Goal: Task Accomplishment & Management: Manage account settings

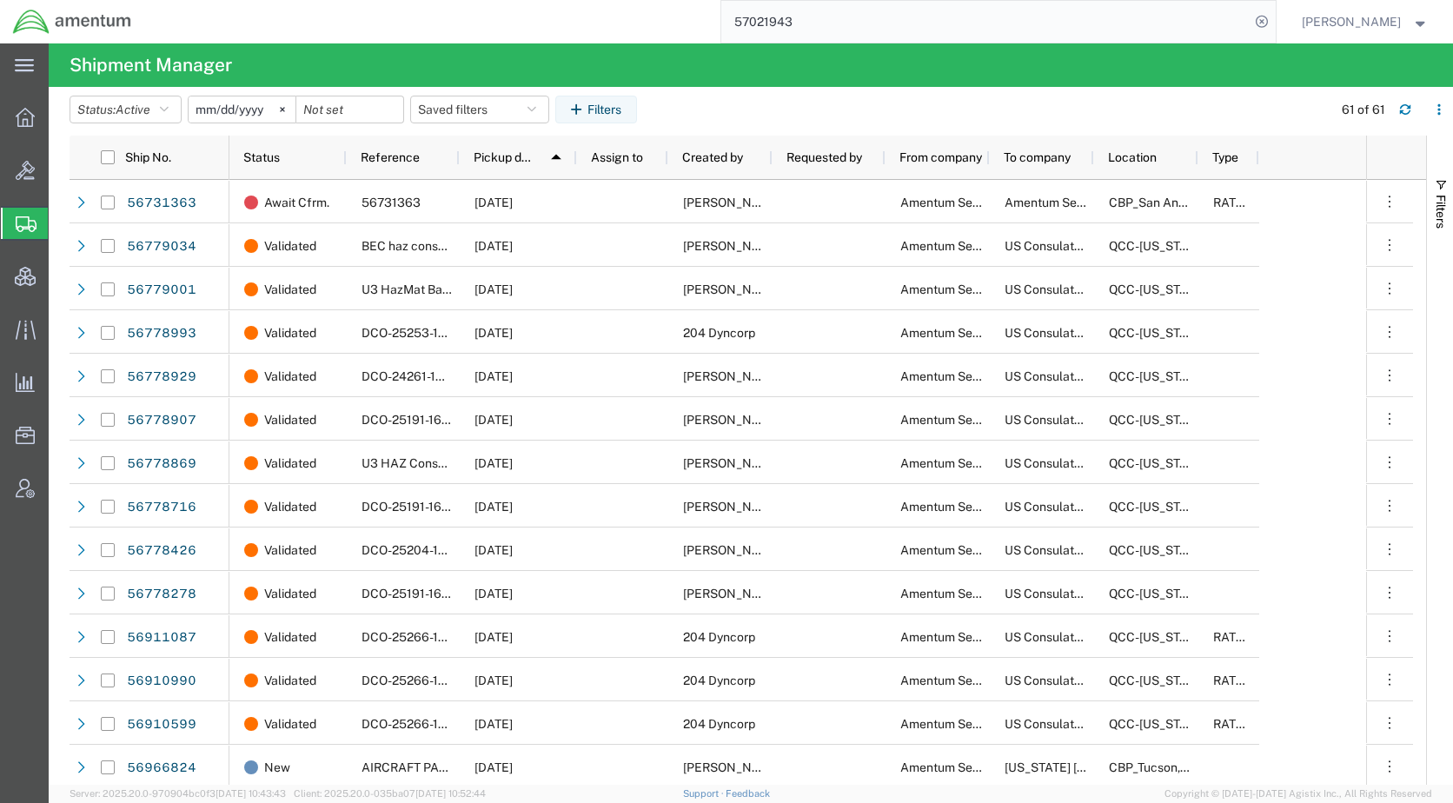
scroll to position [222, 0]
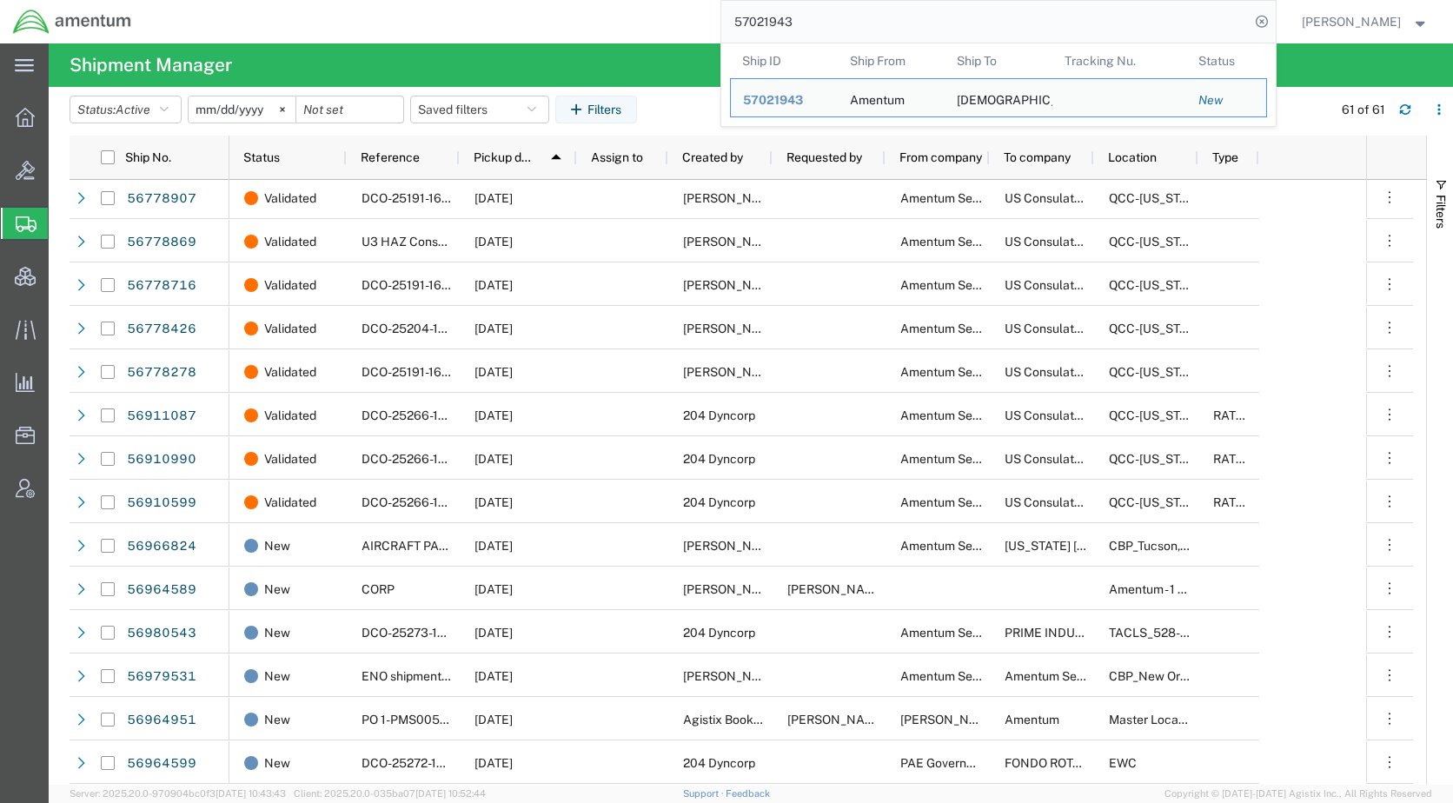
drag, startPoint x: 877, startPoint y: 18, endPoint x: 713, endPoint y: 29, distance: 163.7
click at [713, 29] on div "57021943 Ship ID Ship From Ship To Tracking Nu. Status Ship ID 57021943 Ship Fr…" at bounding box center [709, 21] width 1131 height 43
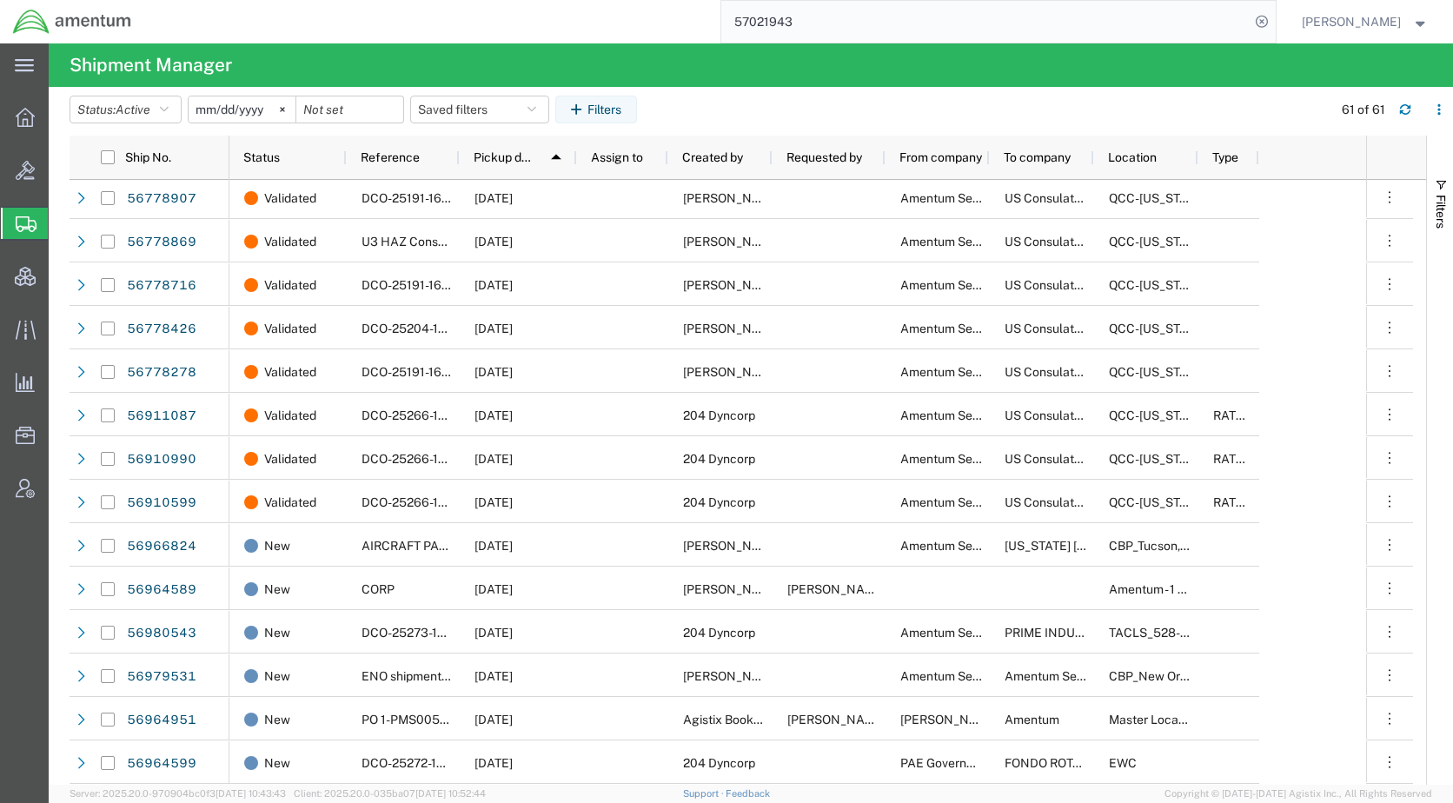
paste input "AFME-25267-2260"
type input "AFME-25267-2260"
click at [1274, 22] on icon at bounding box center [1261, 22] width 24 height 24
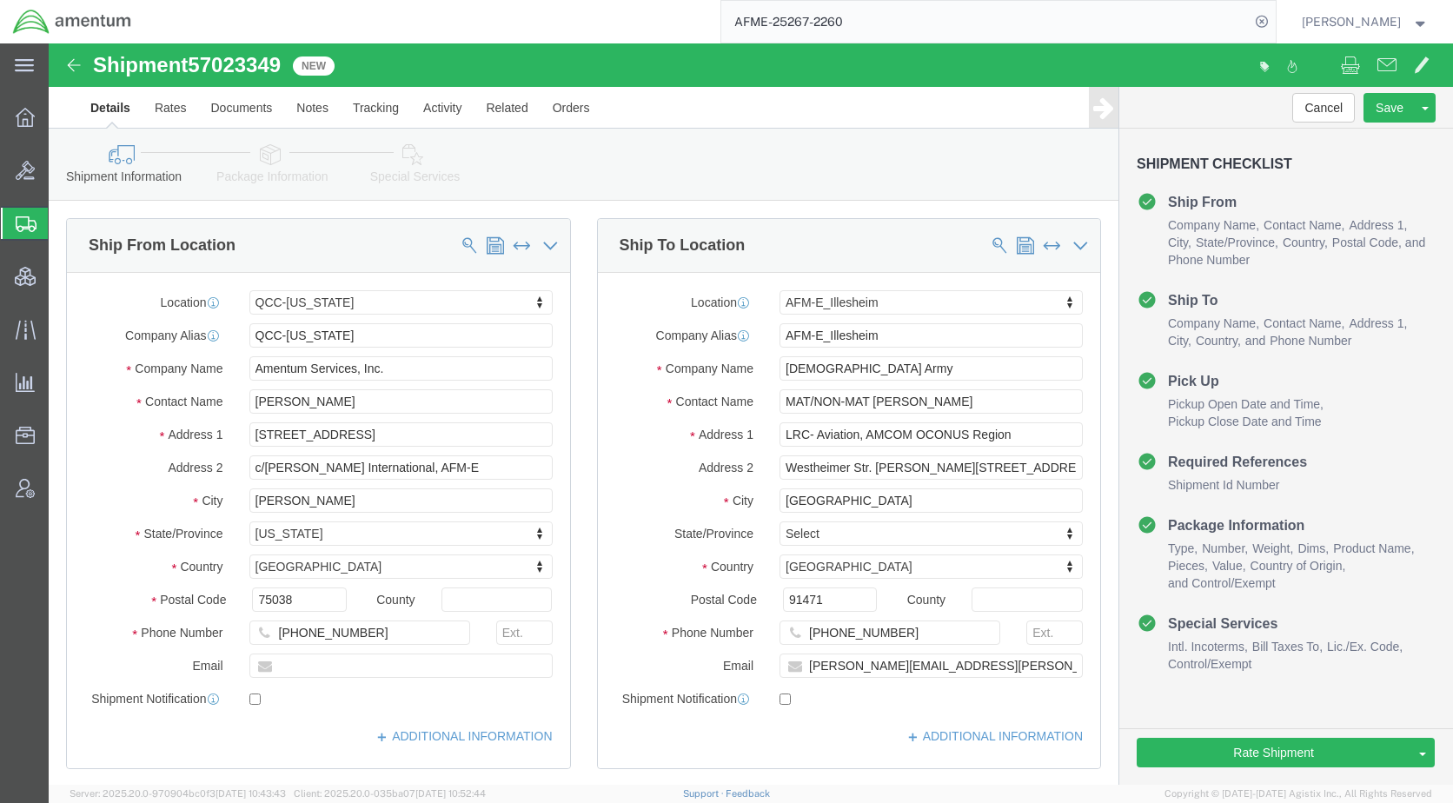
select select "42668"
select select "42637"
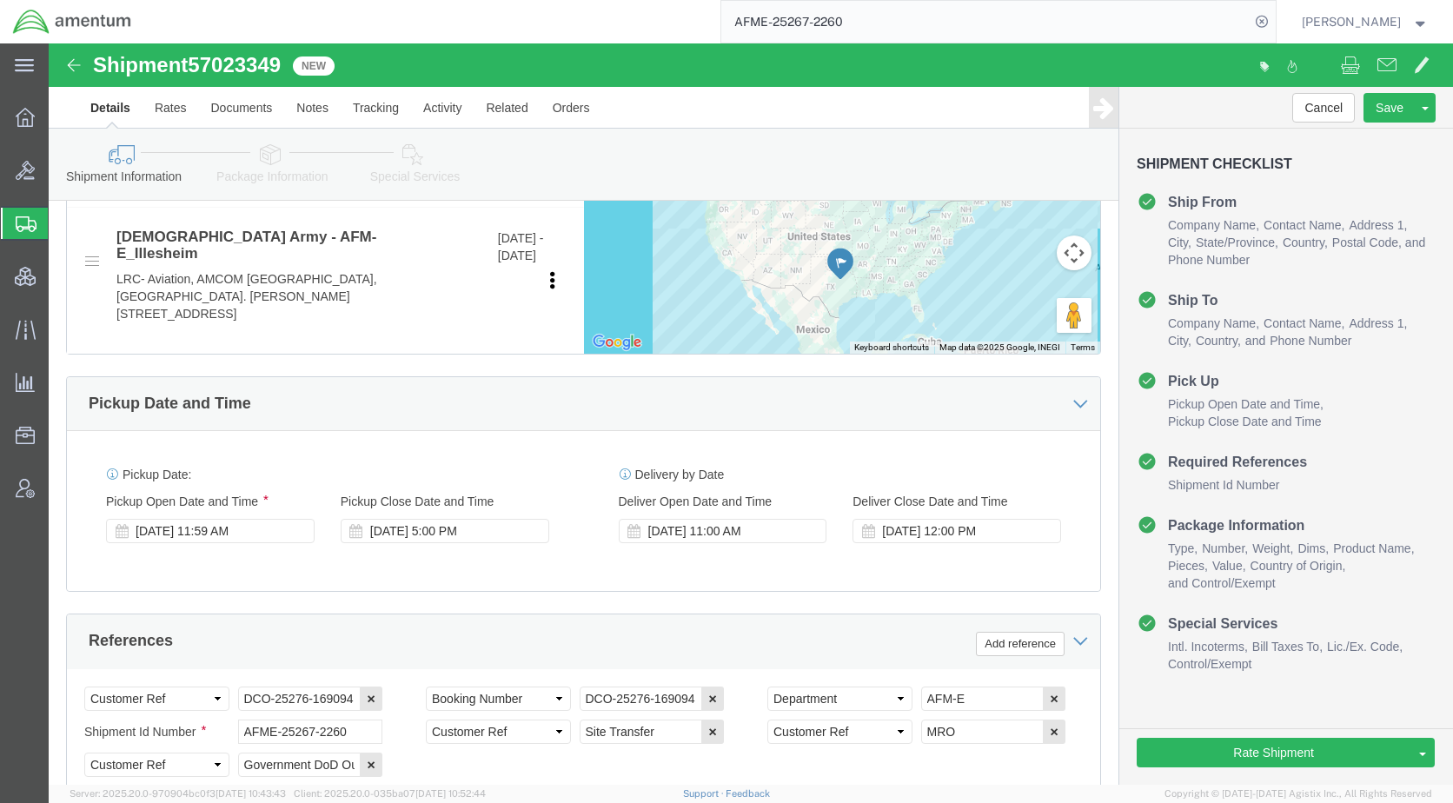
scroll to position [869, 0]
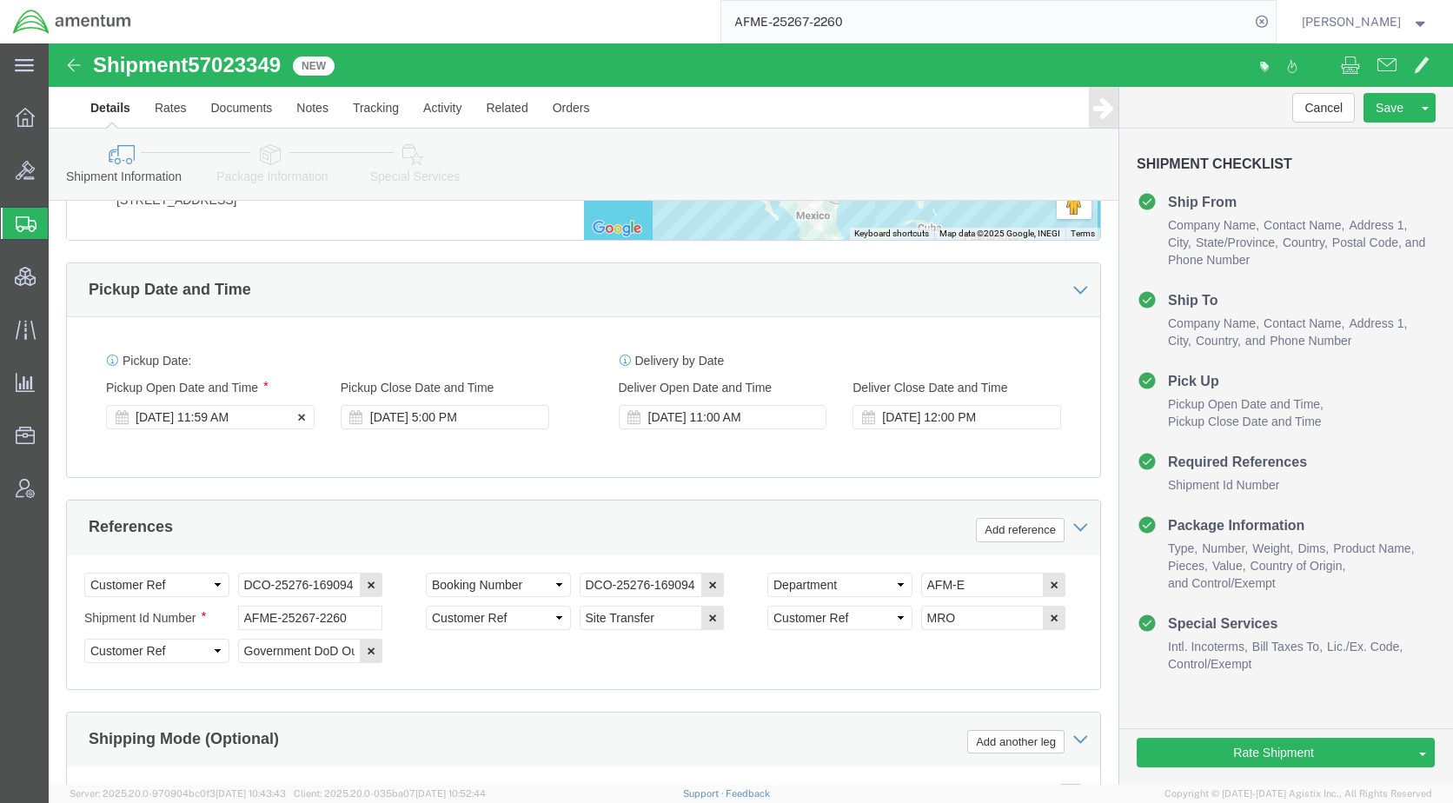
click div "[DATE] 11:59 AM"
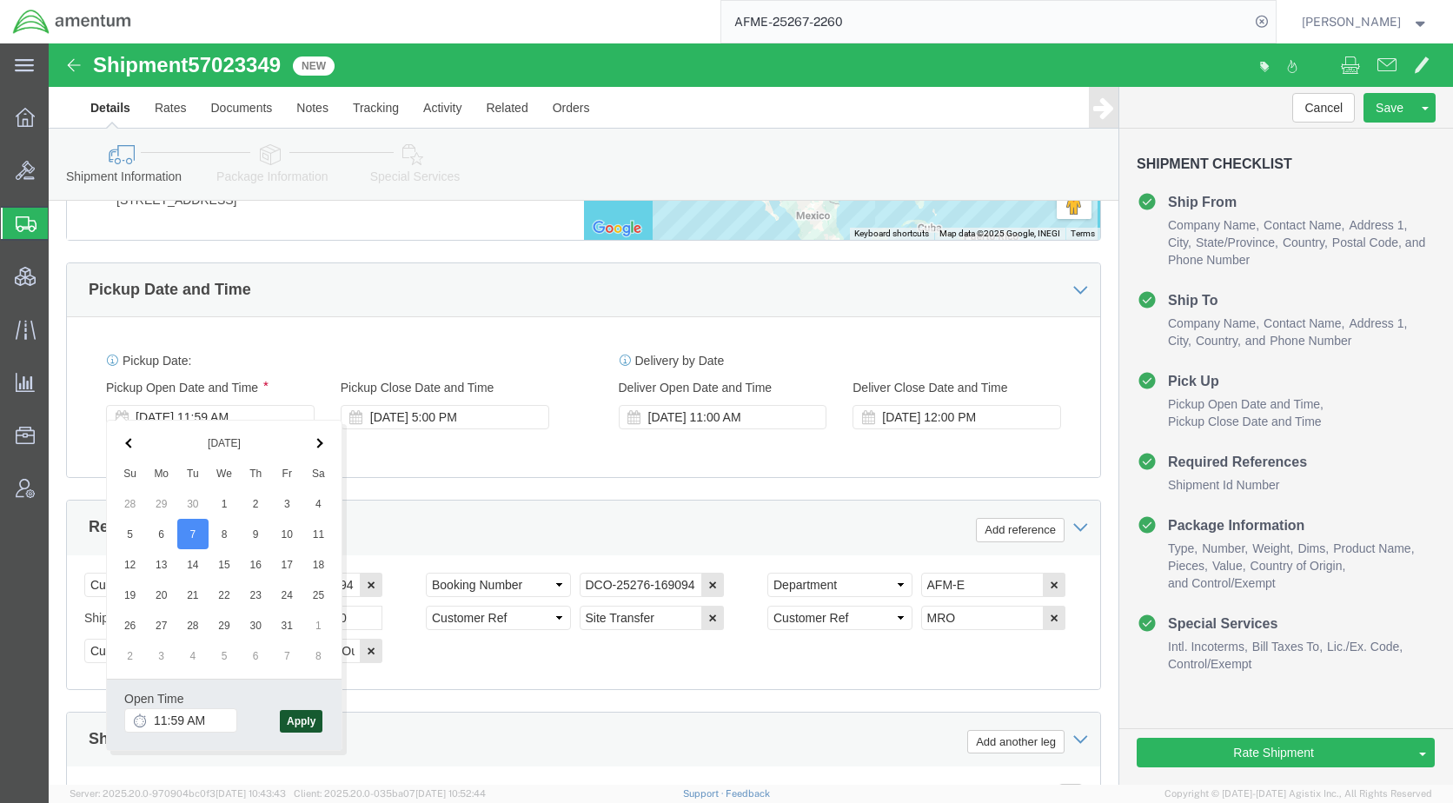
click button "Apply"
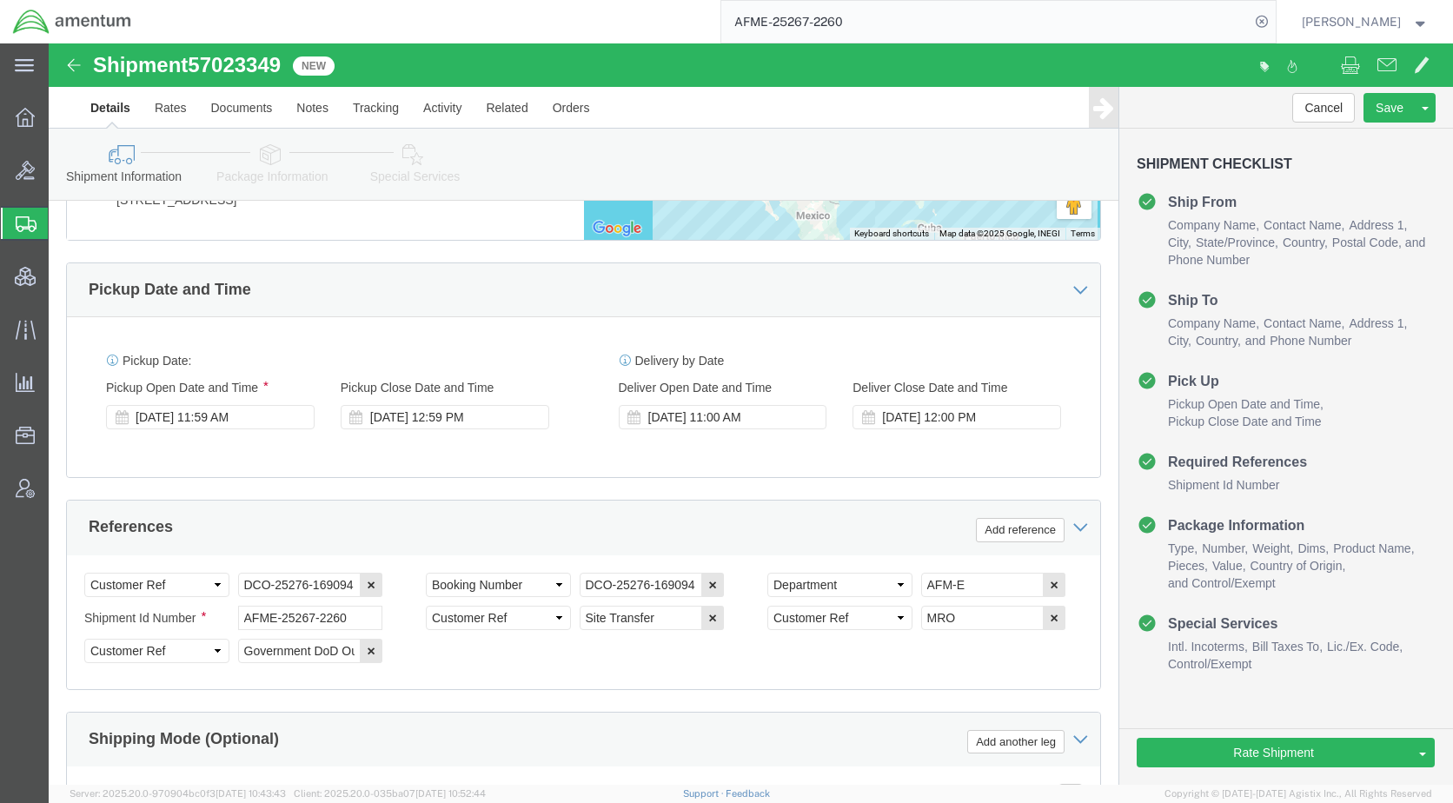
click icon
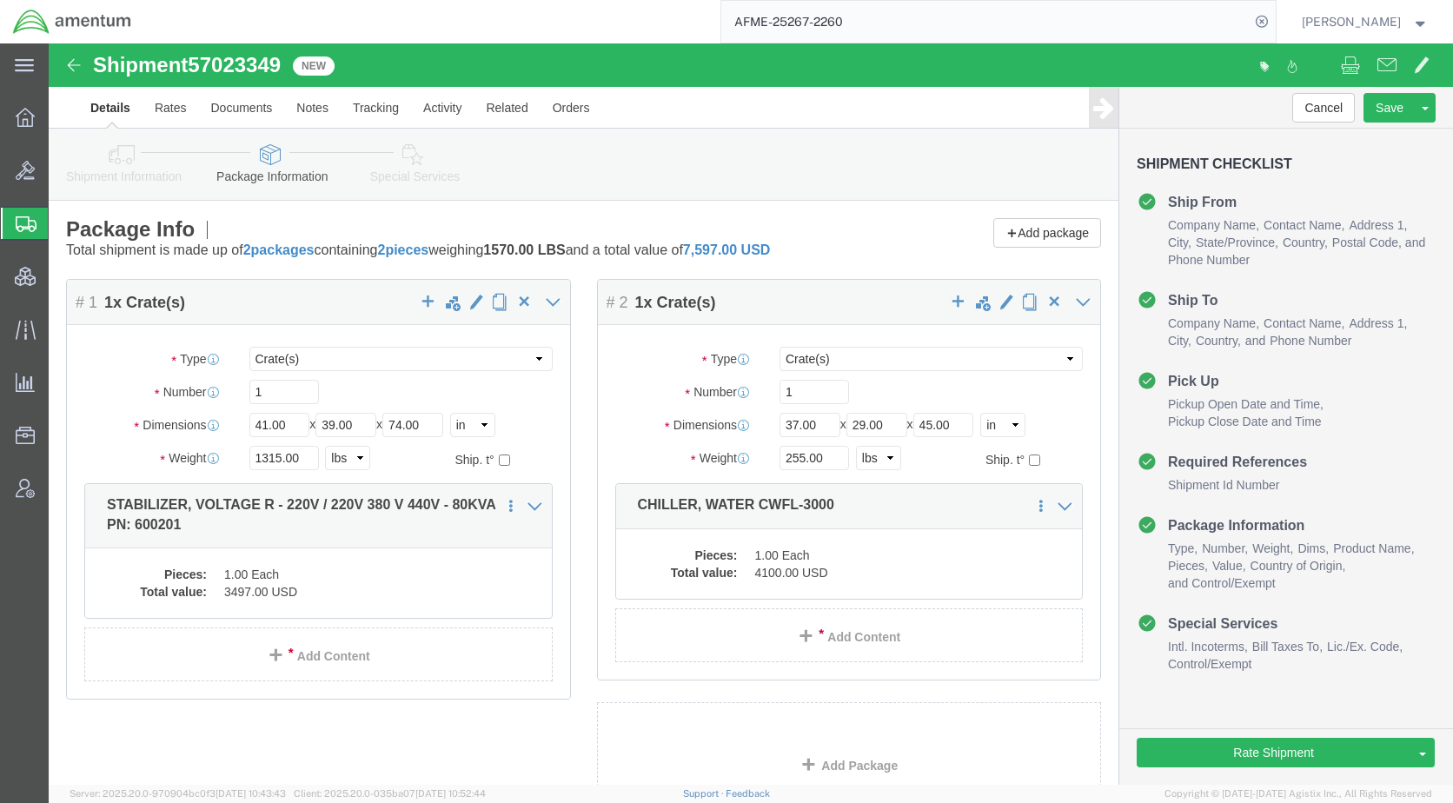
click icon
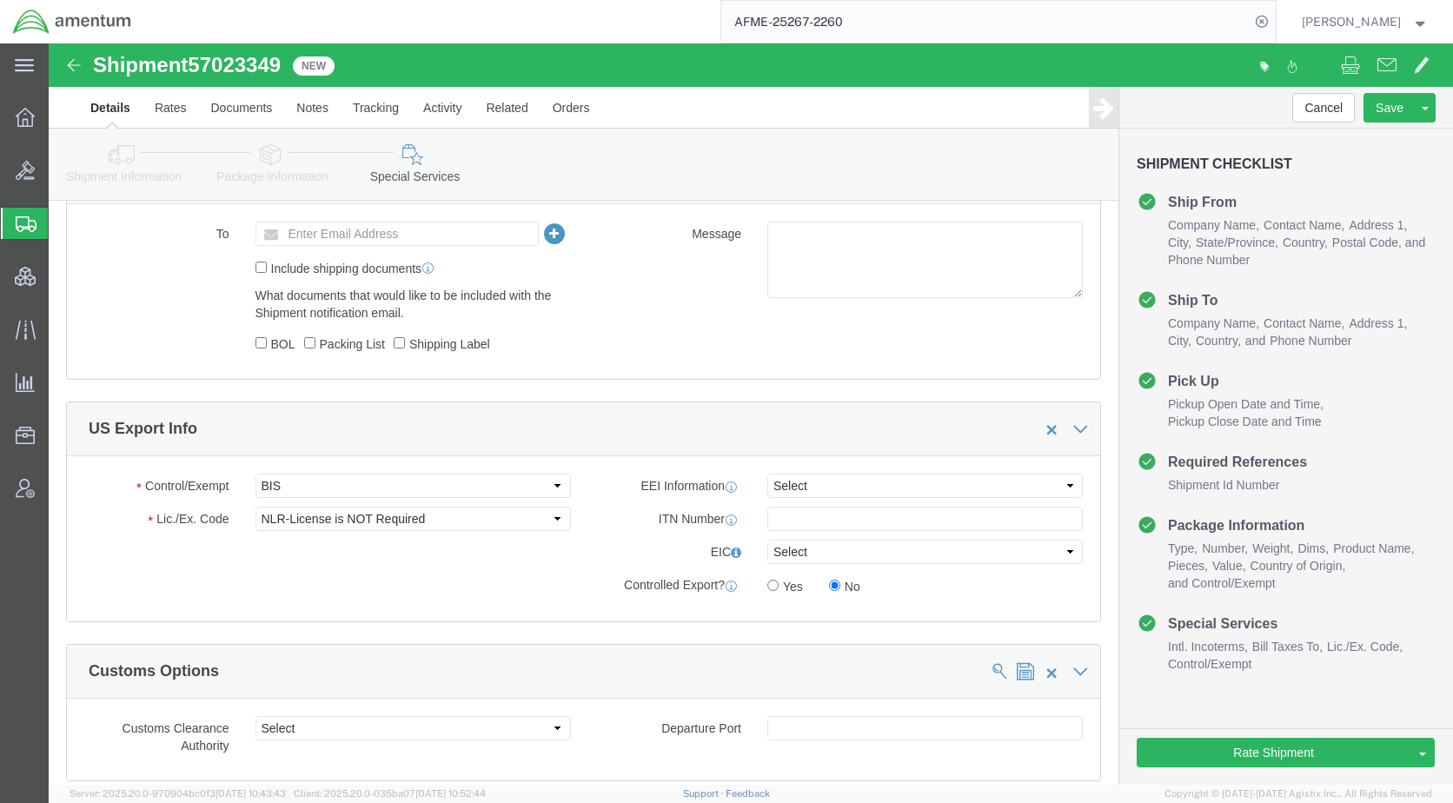
scroll to position [1303, 0]
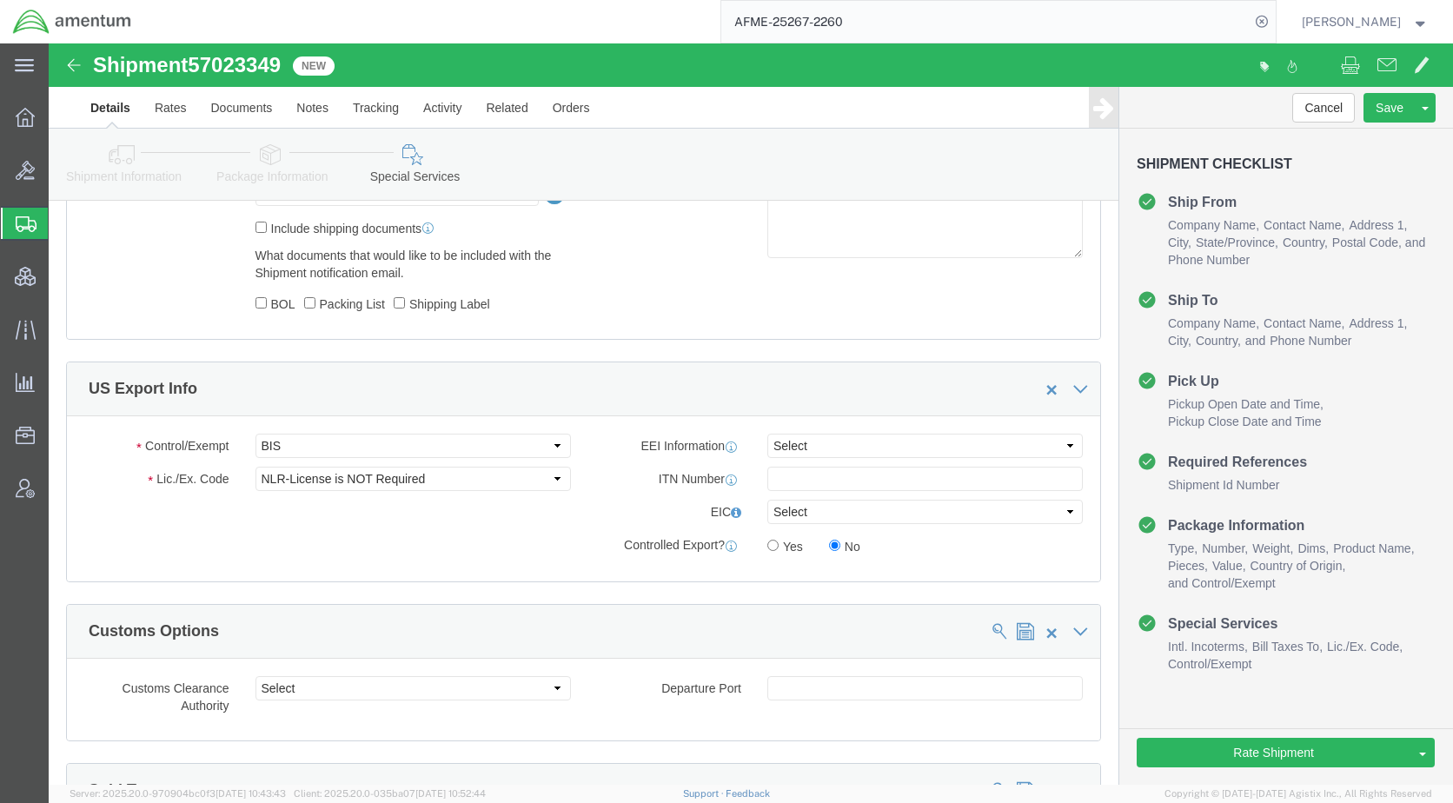
click icon
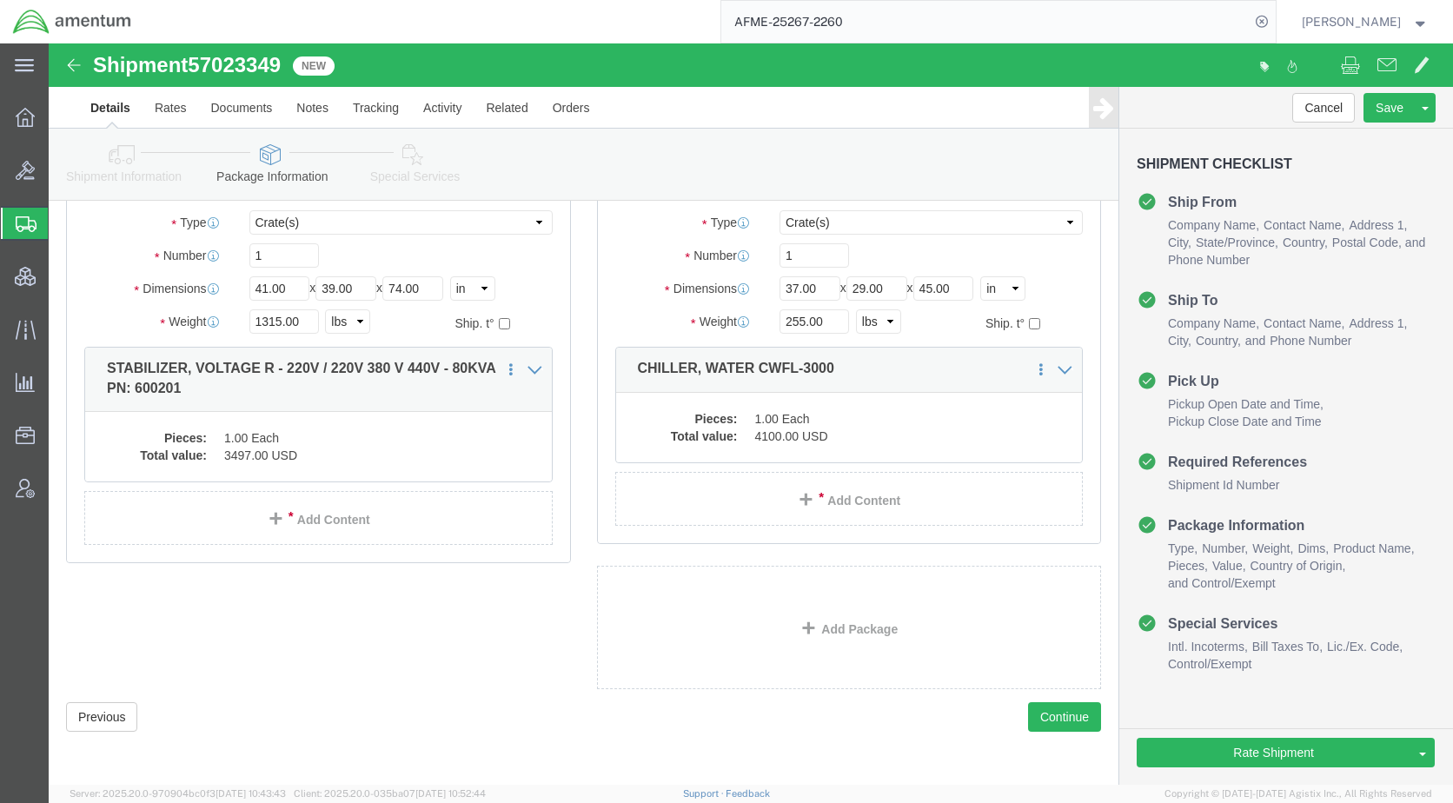
scroll to position [136, 0]
click icon
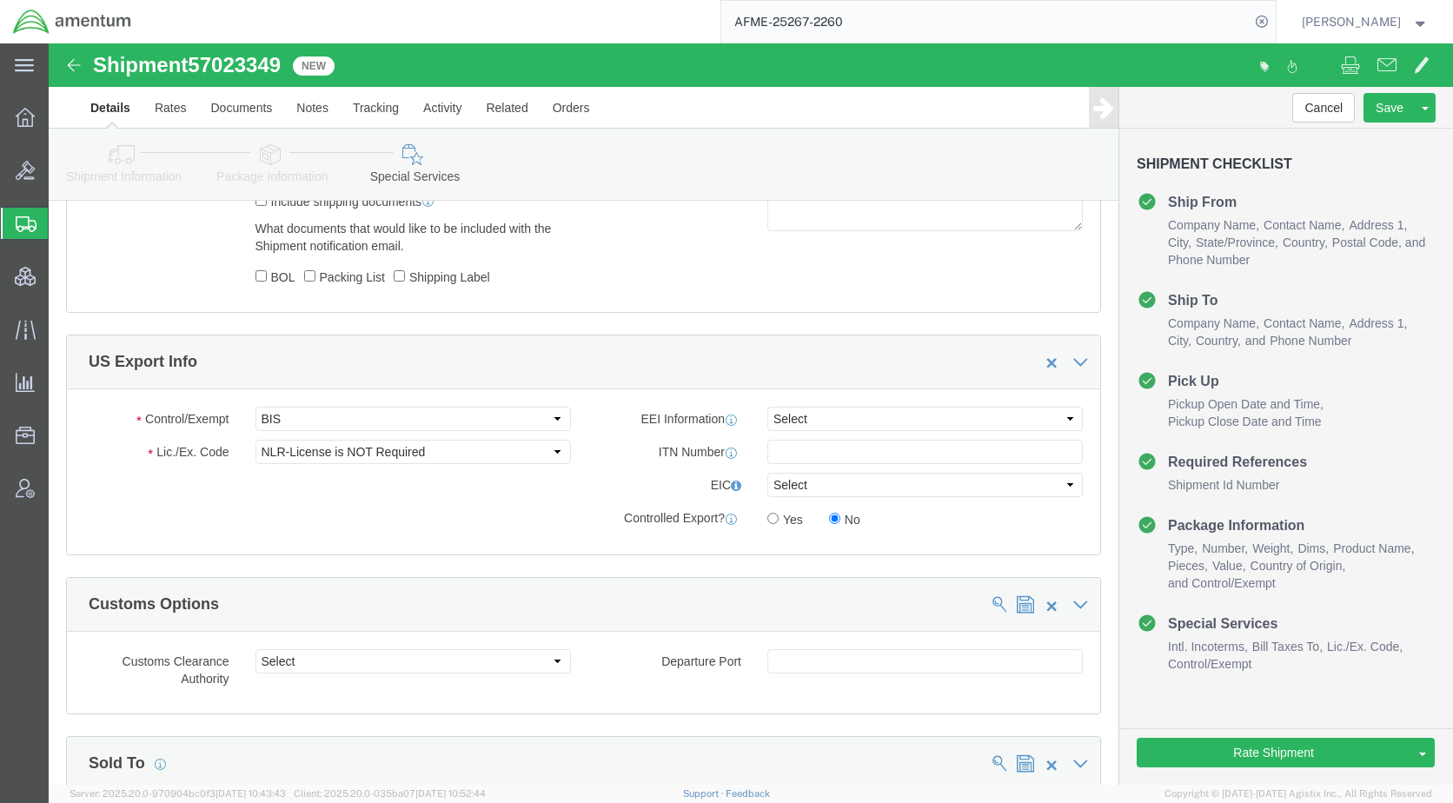
scroll to position [1353, 0]
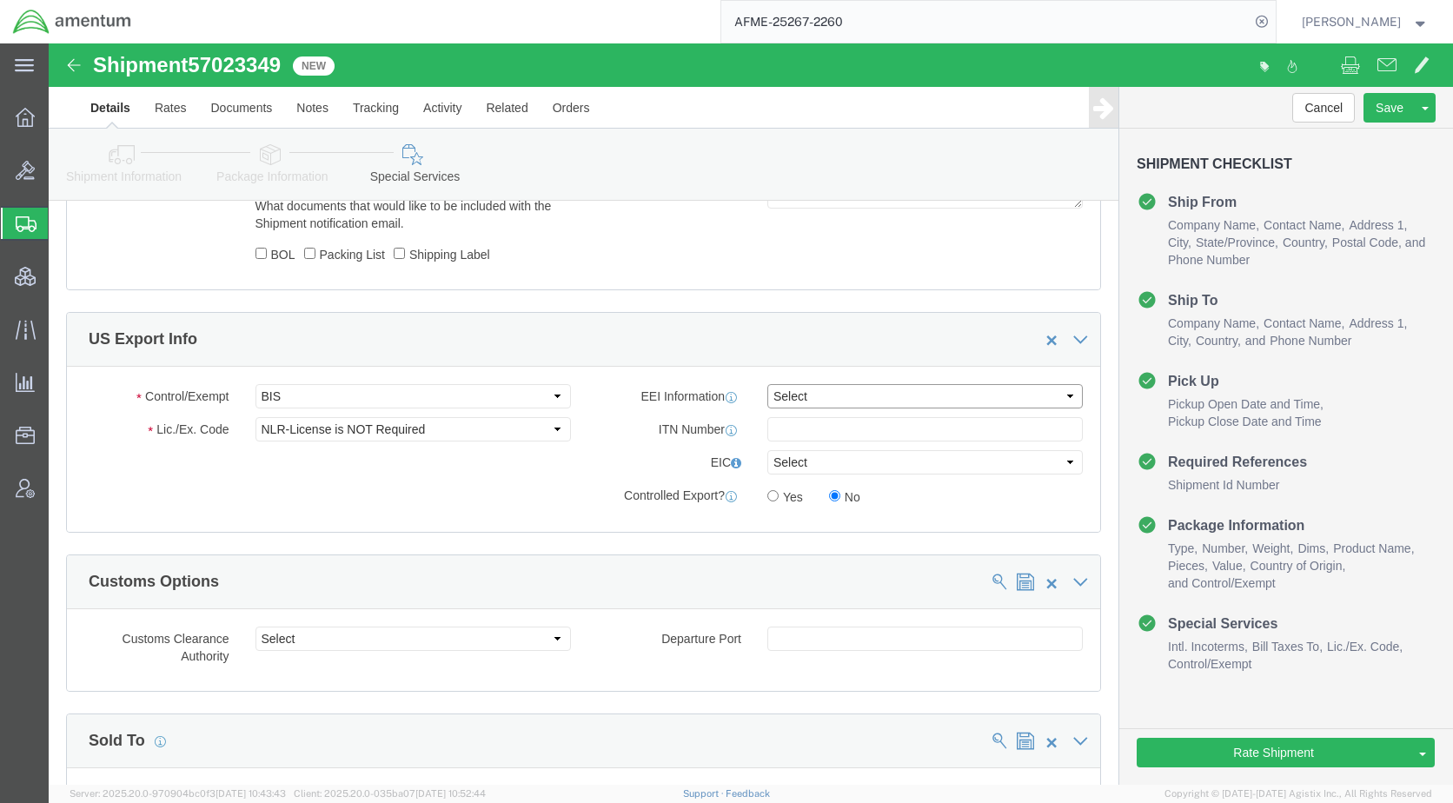
click select "Select AES-Direct EEI Carrier File EEI EEI Exempt"
select select "AESD"
click select "Select AES-Direct EEI Carrier File EEI EEI Exempt"
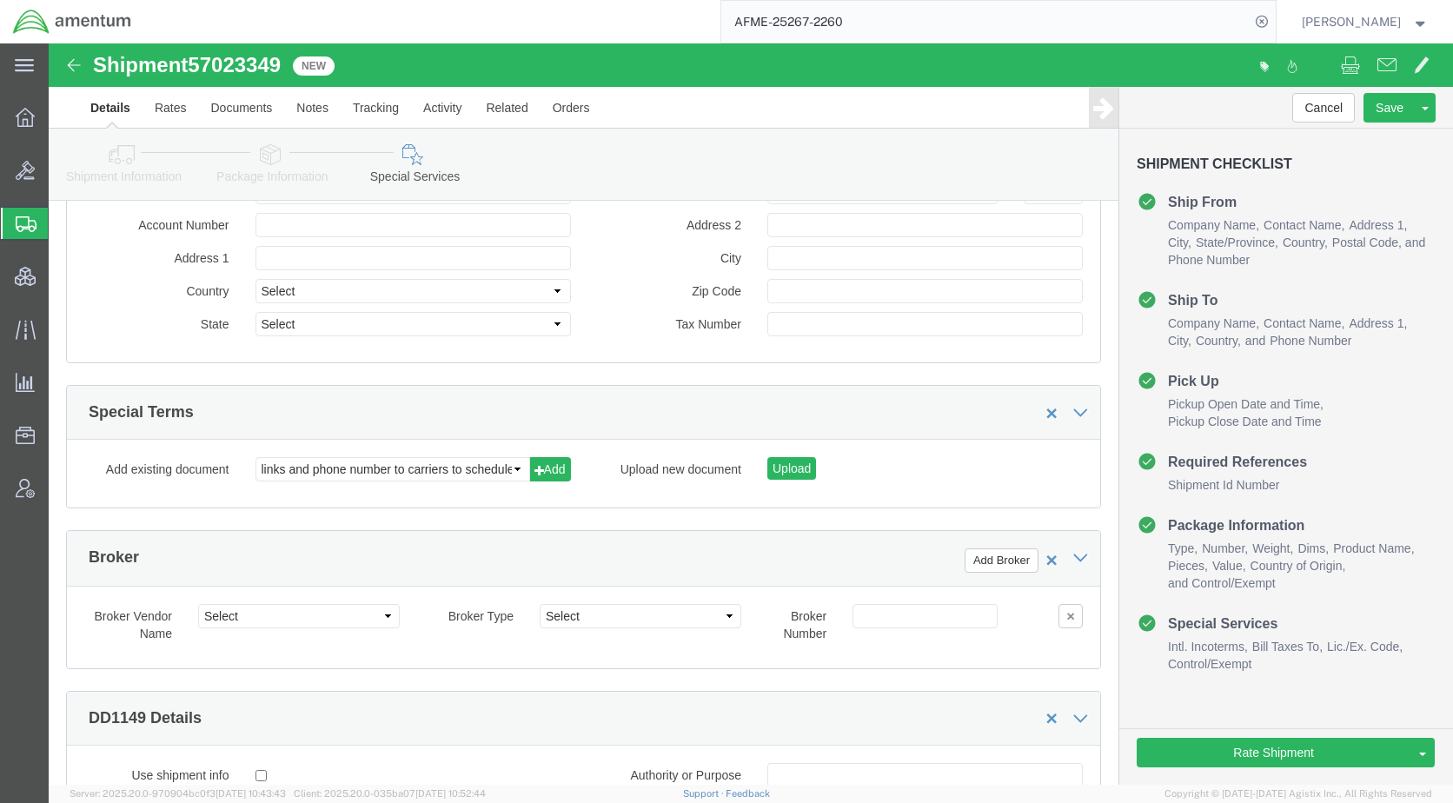
scroll to position [2656, 0]
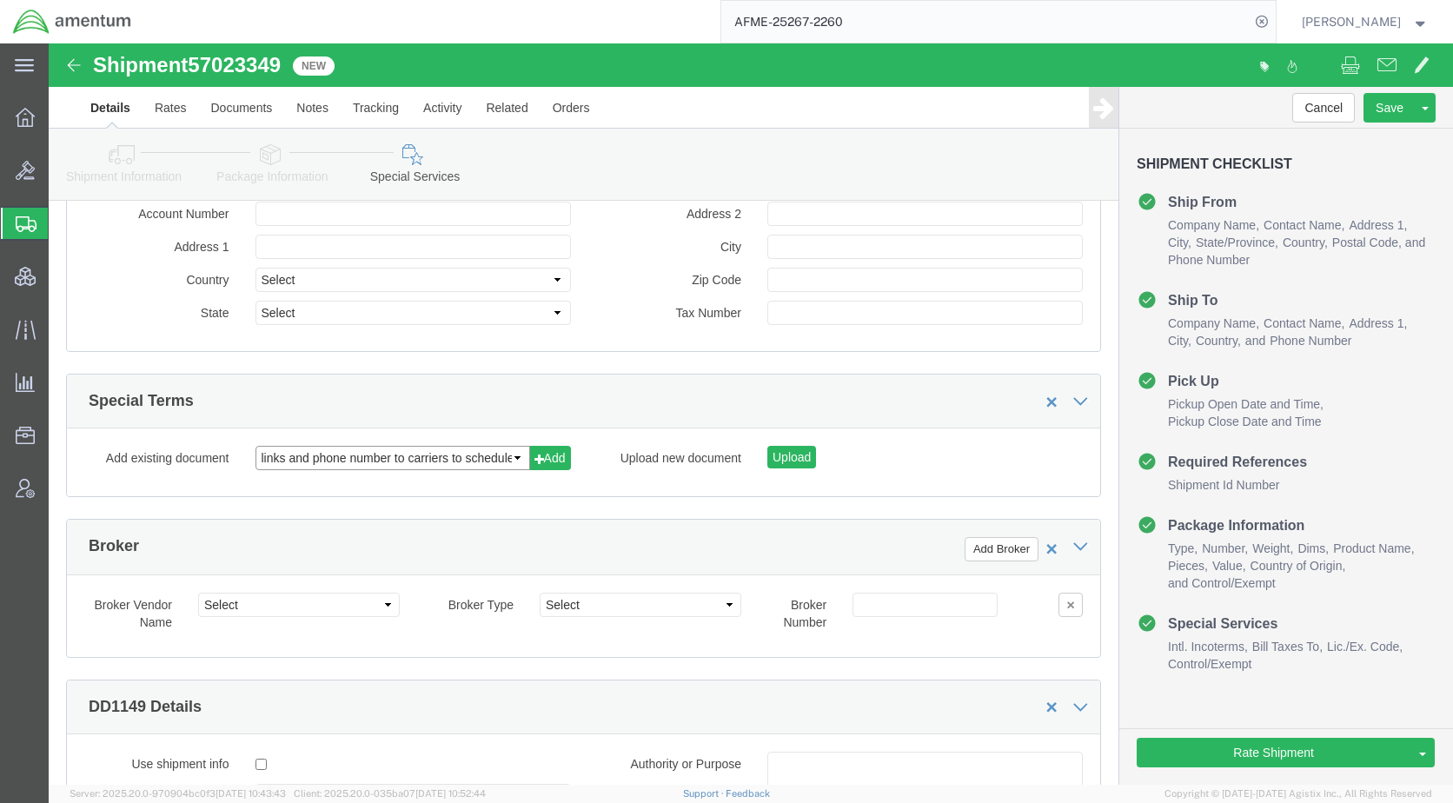
click select "links and phone number to carriers to schedule a pickup instructions for US imp…"
select select "109858248"
click select "links and phone number to carriers to schedule a pickup instructions for US imp…"
click button "Add"
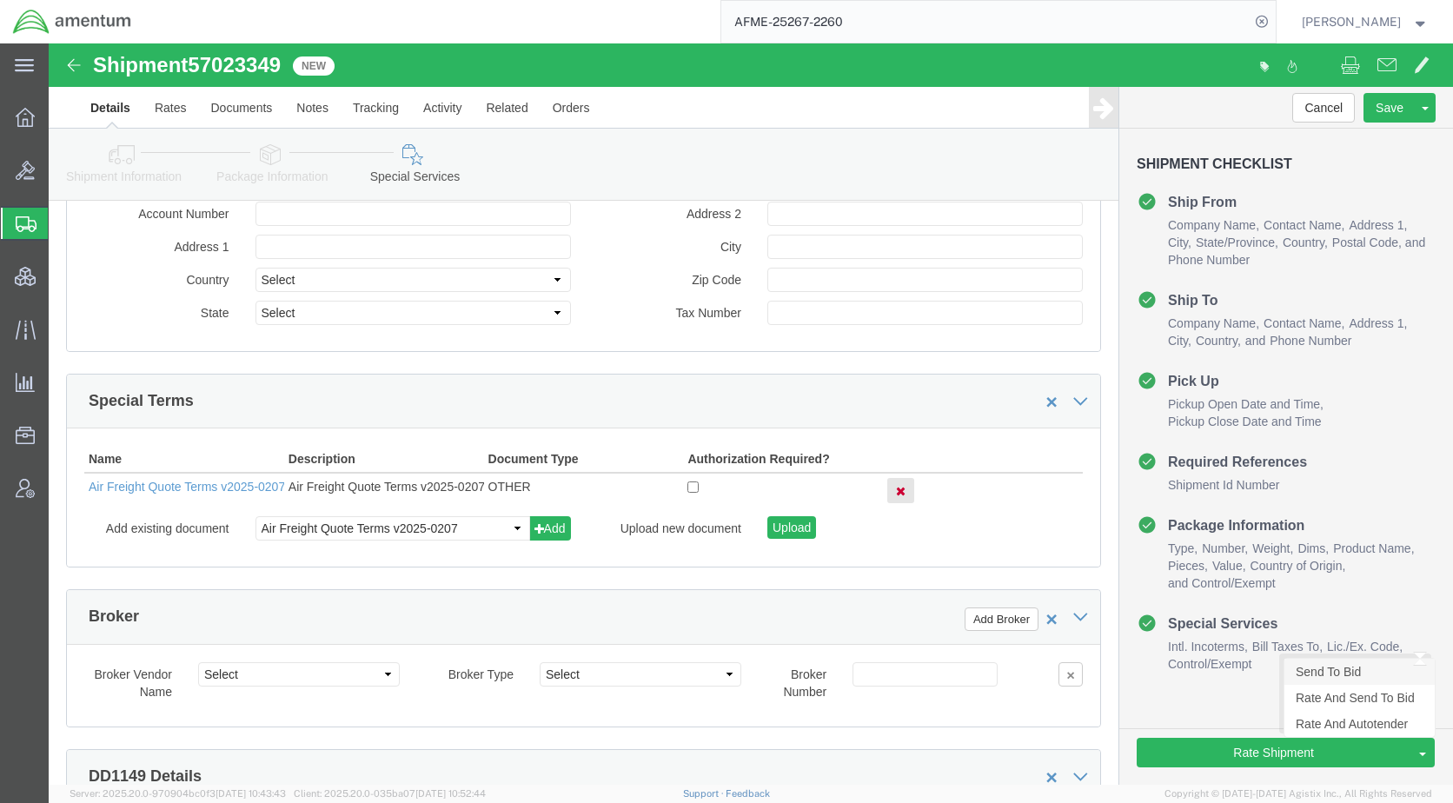
click link "Send To Bid"
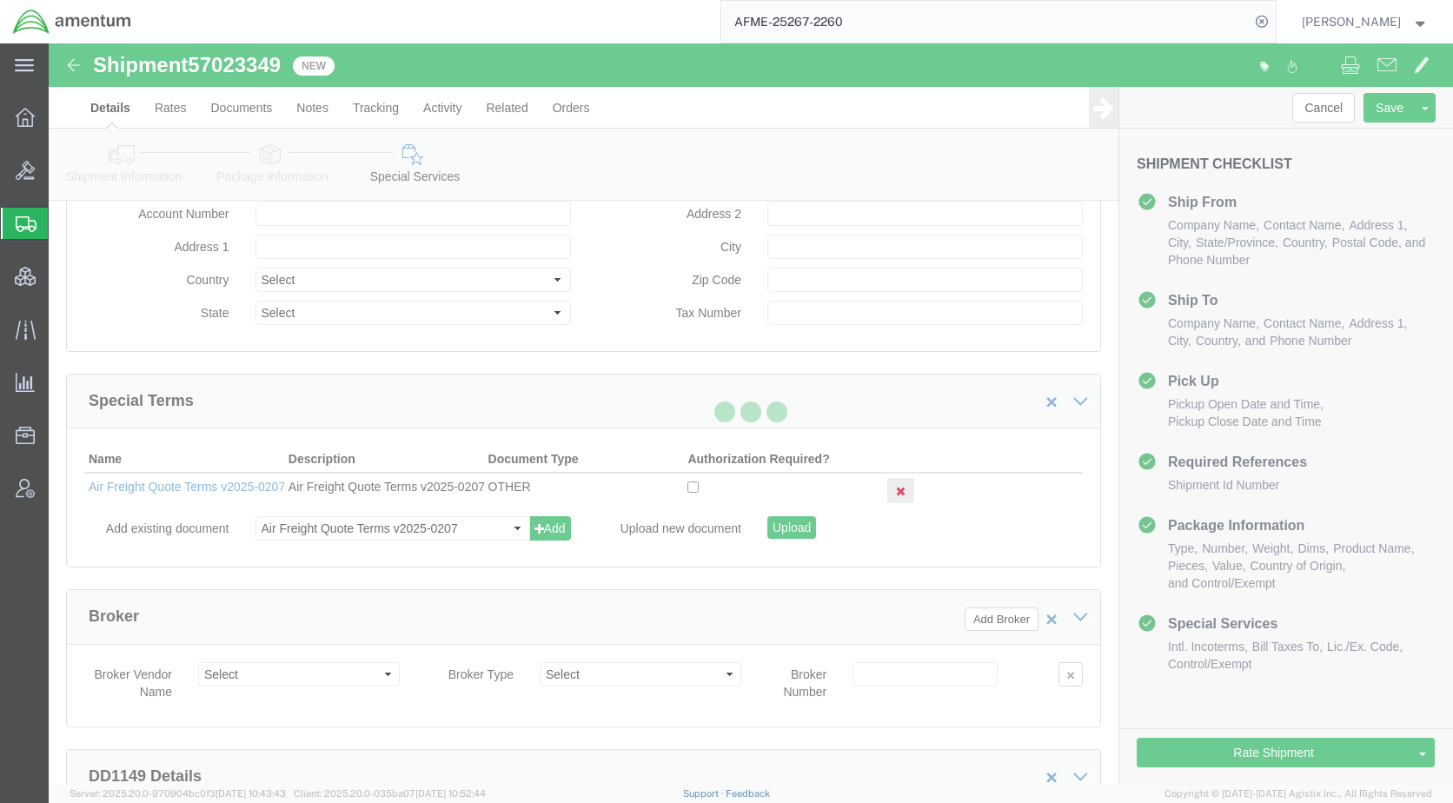
select select "42668"
select select "42637"
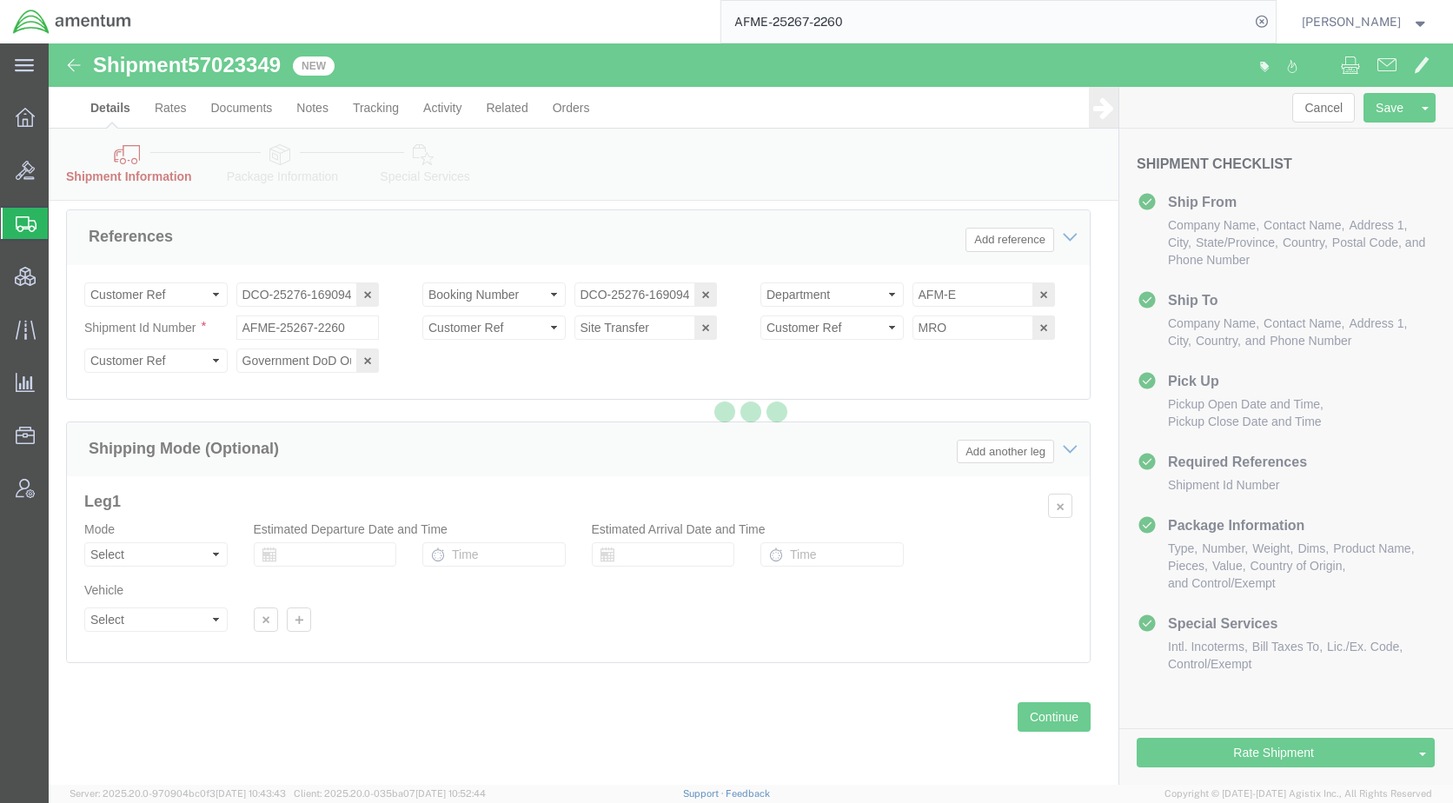
scroll to position [1146, 0]
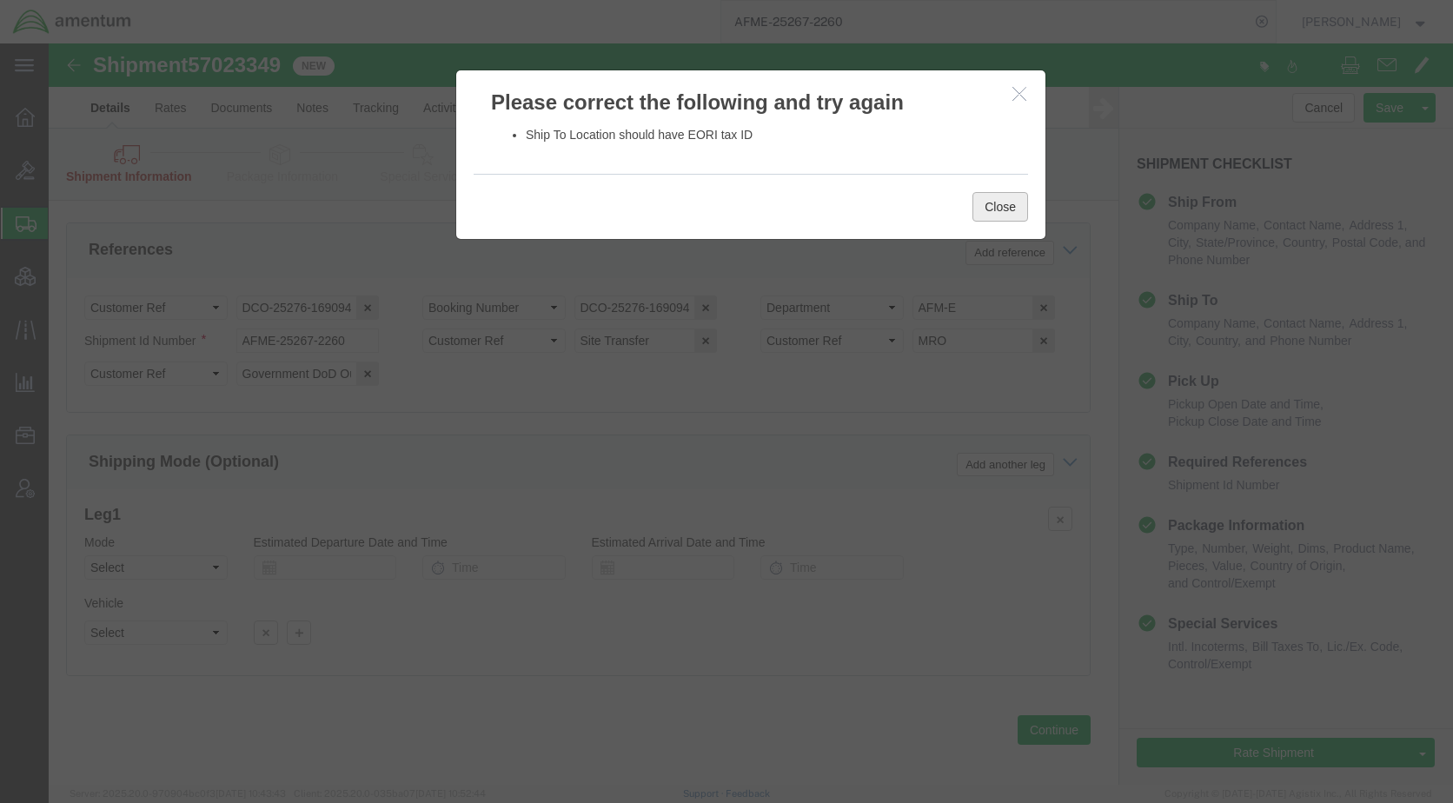
click button "Close"
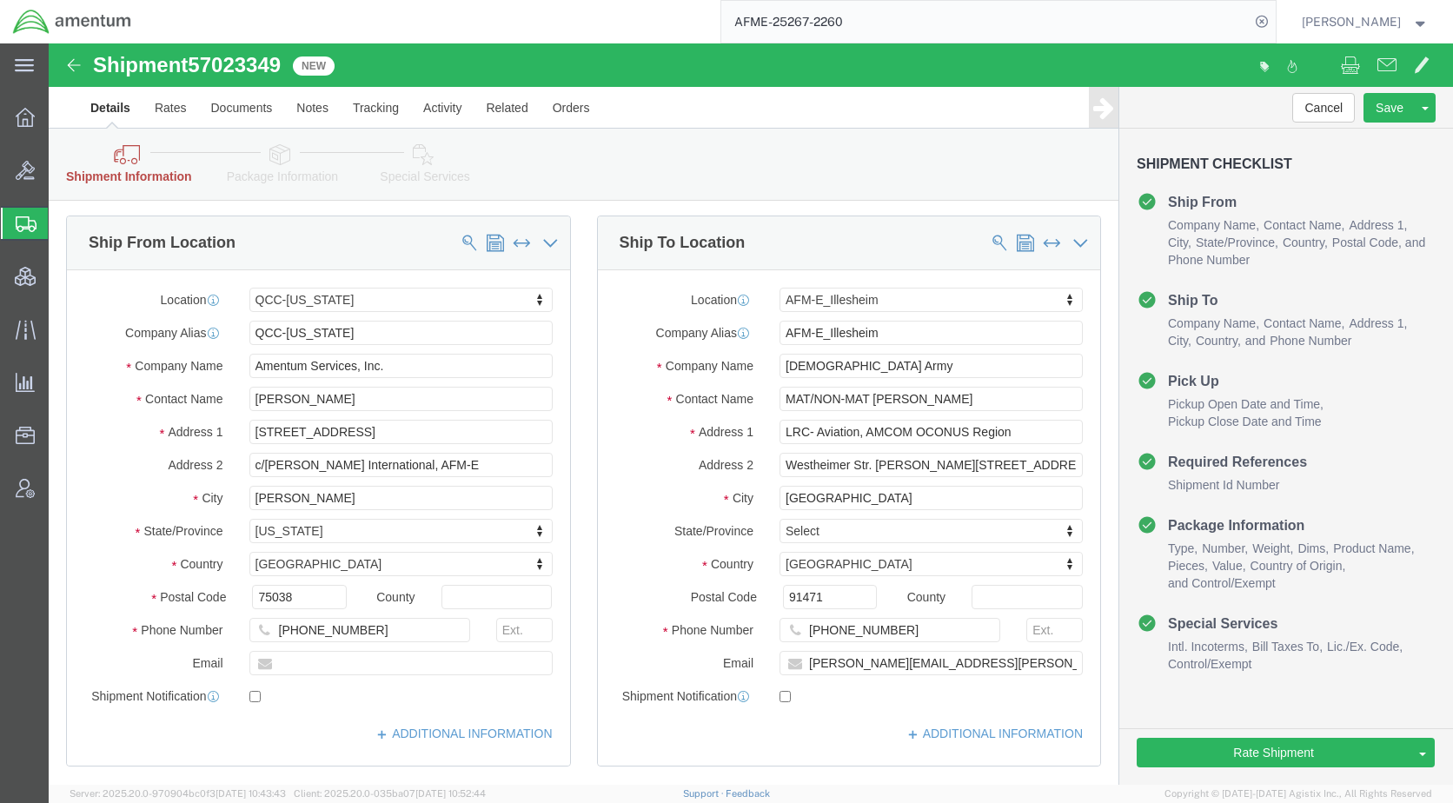
scroll to position [0, 0]
click link "ADDITIONAL INFORMATION"
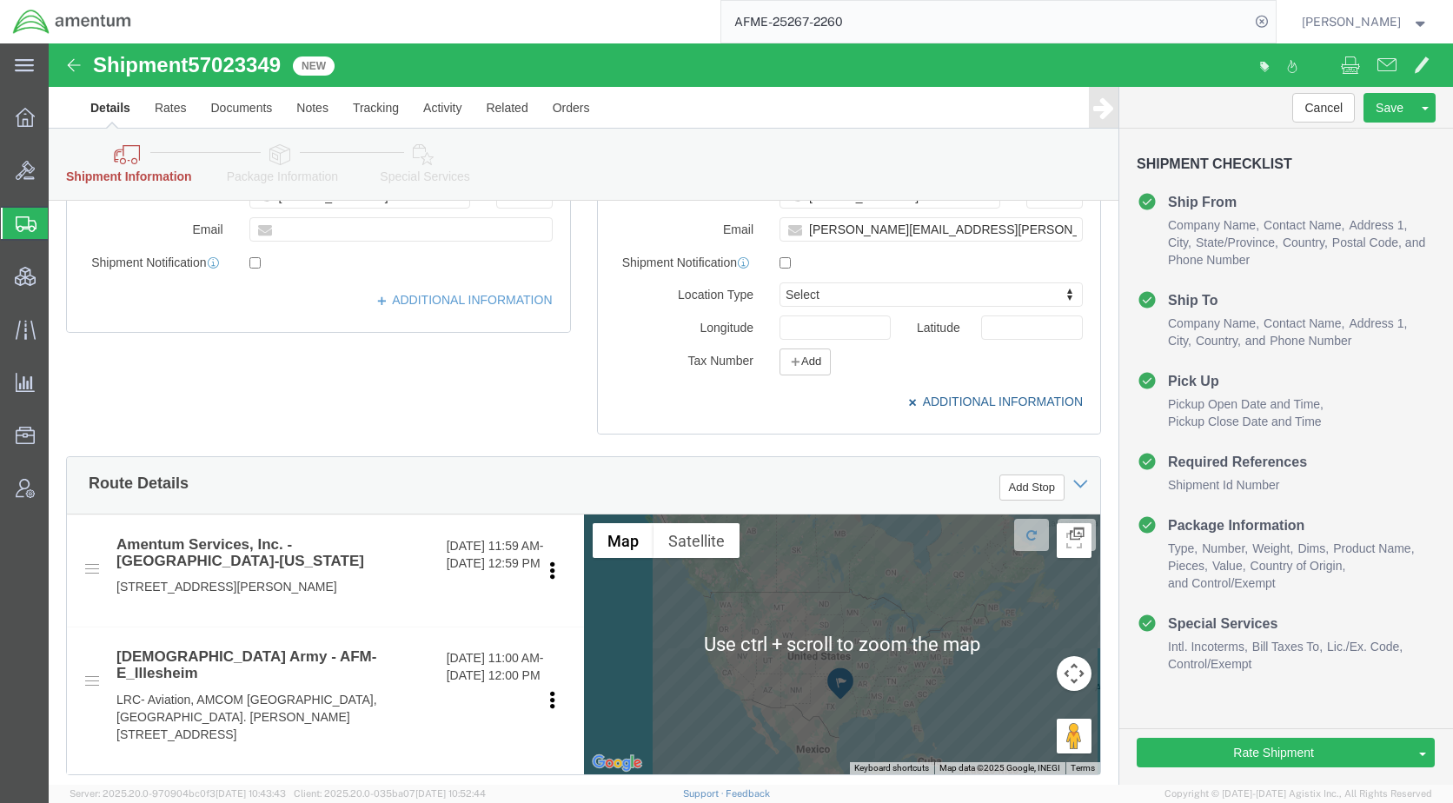
scroll to position [434, 0]
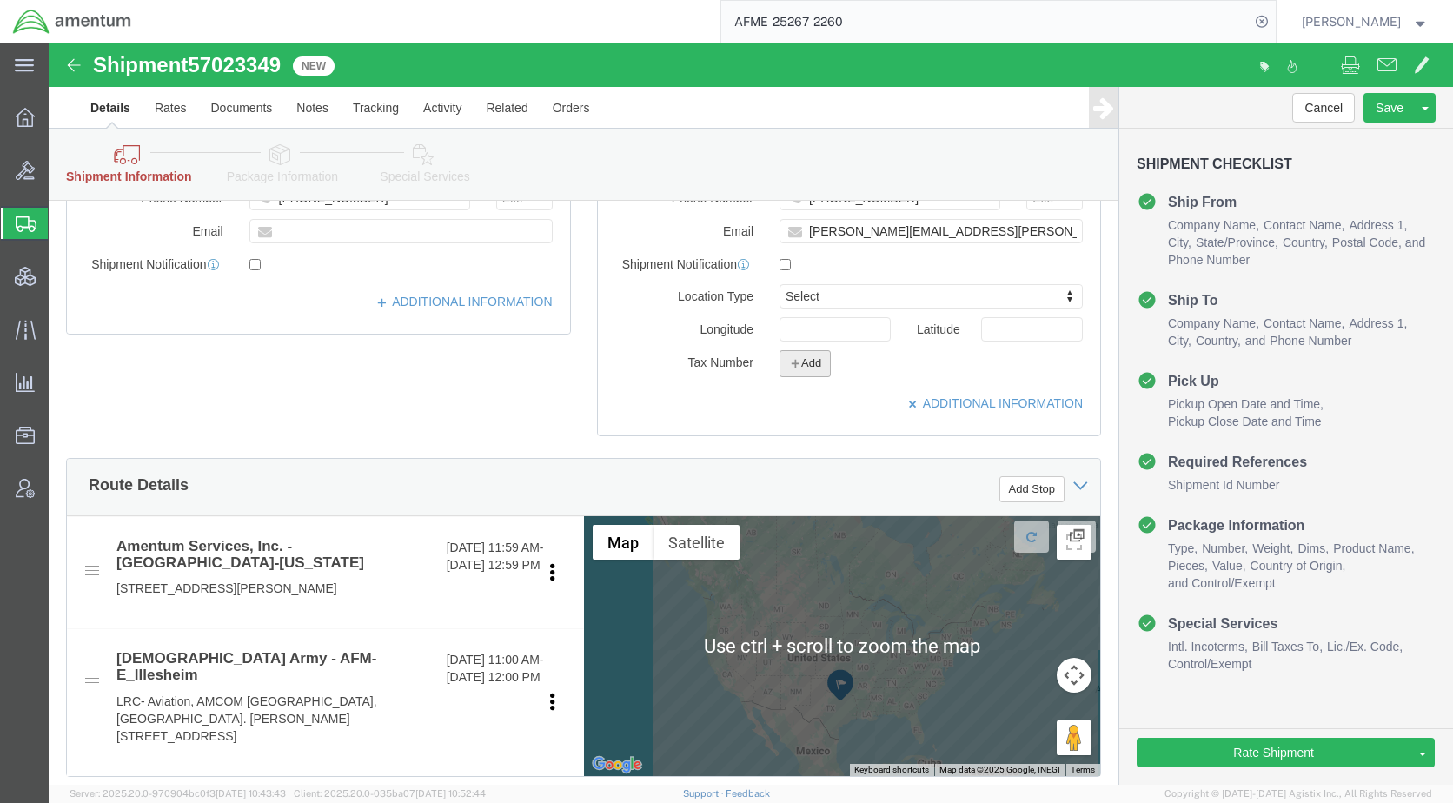
click button "Add"
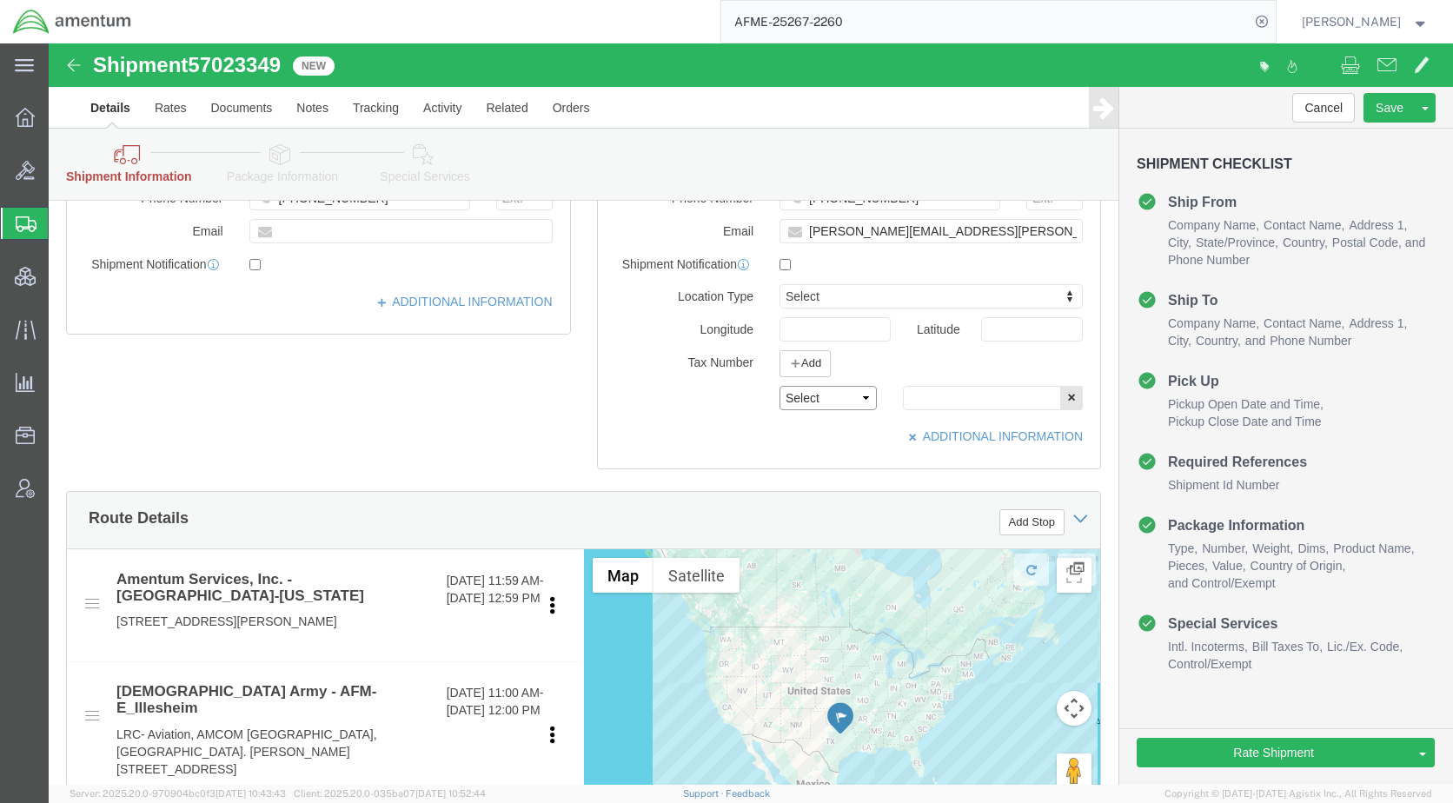
click select "Select EIN EORI TIN VAT Other"
select select "EORI"
click select "Select EIN EORI TIN VAT Other"
drag, startPoint x: 599, startPoint y: 361, endPoint x: 620, endPoint y: 365, distance: 21.1
click div "Select EIN EORI TIN VAT Other"
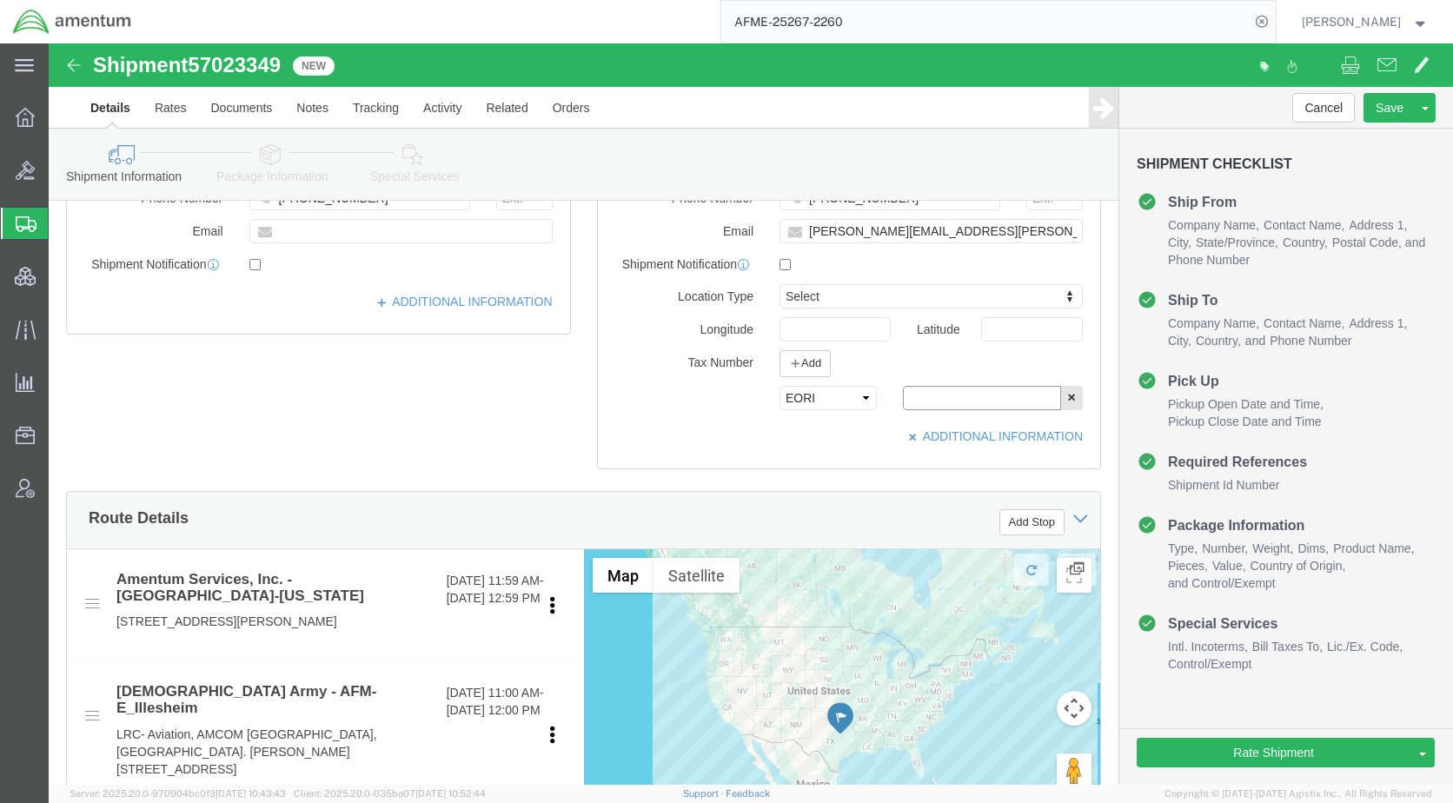
paste input "[US_VEHICLE_IDENTIFICATION_NUMBER]"
type input "[US_VEHICLE_IDENTIFICATION_NUMBER]"
click button "Save"
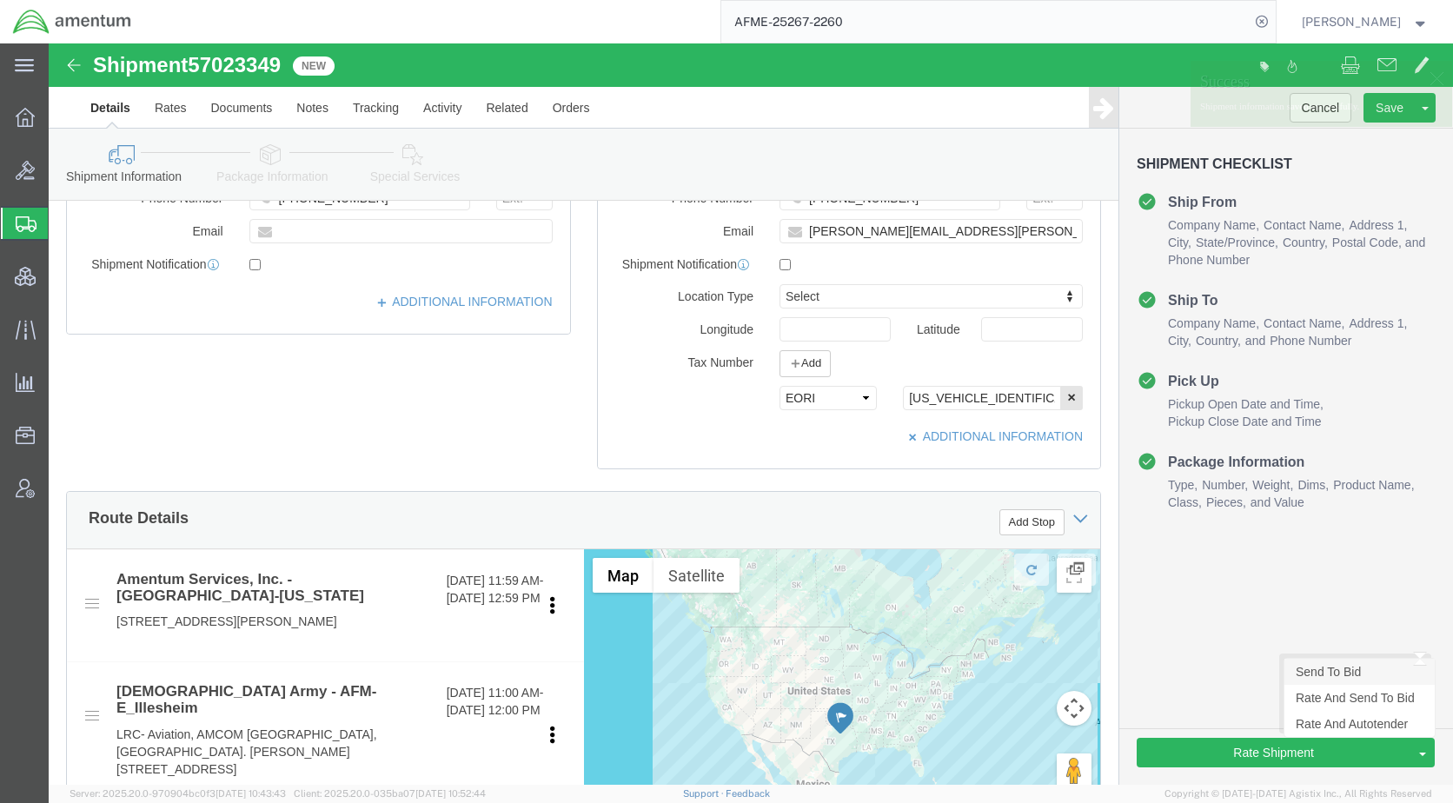
click link "Send To Bid"
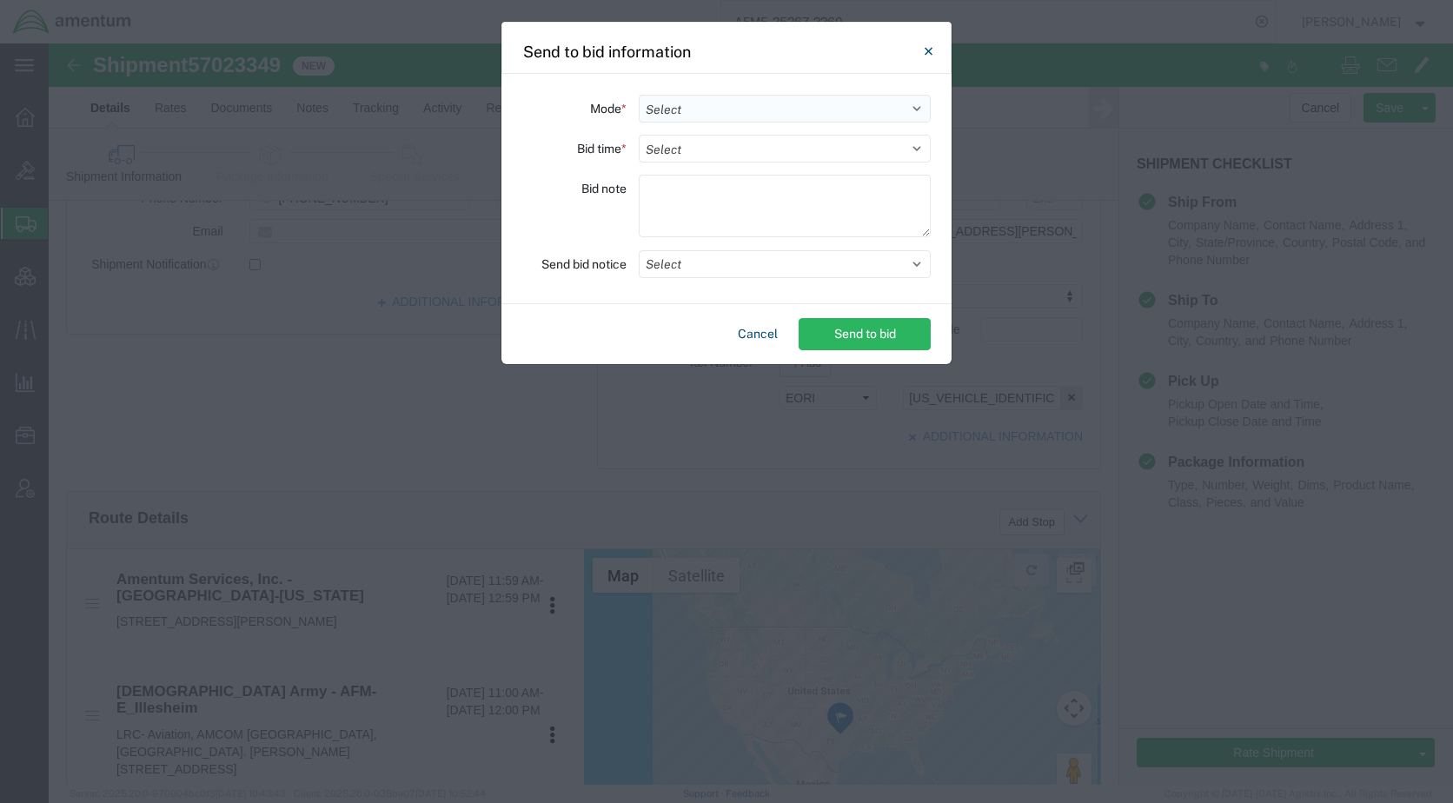
click at [699, 116] on select "Select Small Parcel Truckload Air Rail Less than Truckload Ocean Freight Multi-…" at bounding box center [785, 109] width 292 height 28
select select "AIR"
click at [639, 95] on select "Select Small Parcel Truckload Air Rail Less than Truckload Ocean Freight Multi-…" at bounding box center [785, 109] width 292 height 28
click at [700, 151] on select "Select 30 Min (Rush) 1 Hour (Rush) 2 Hours (Rush) 4 Hours (Rush) 8 Hours (Rush)…" at bounding box center [785, 149] width 292 height 28
select select "72"
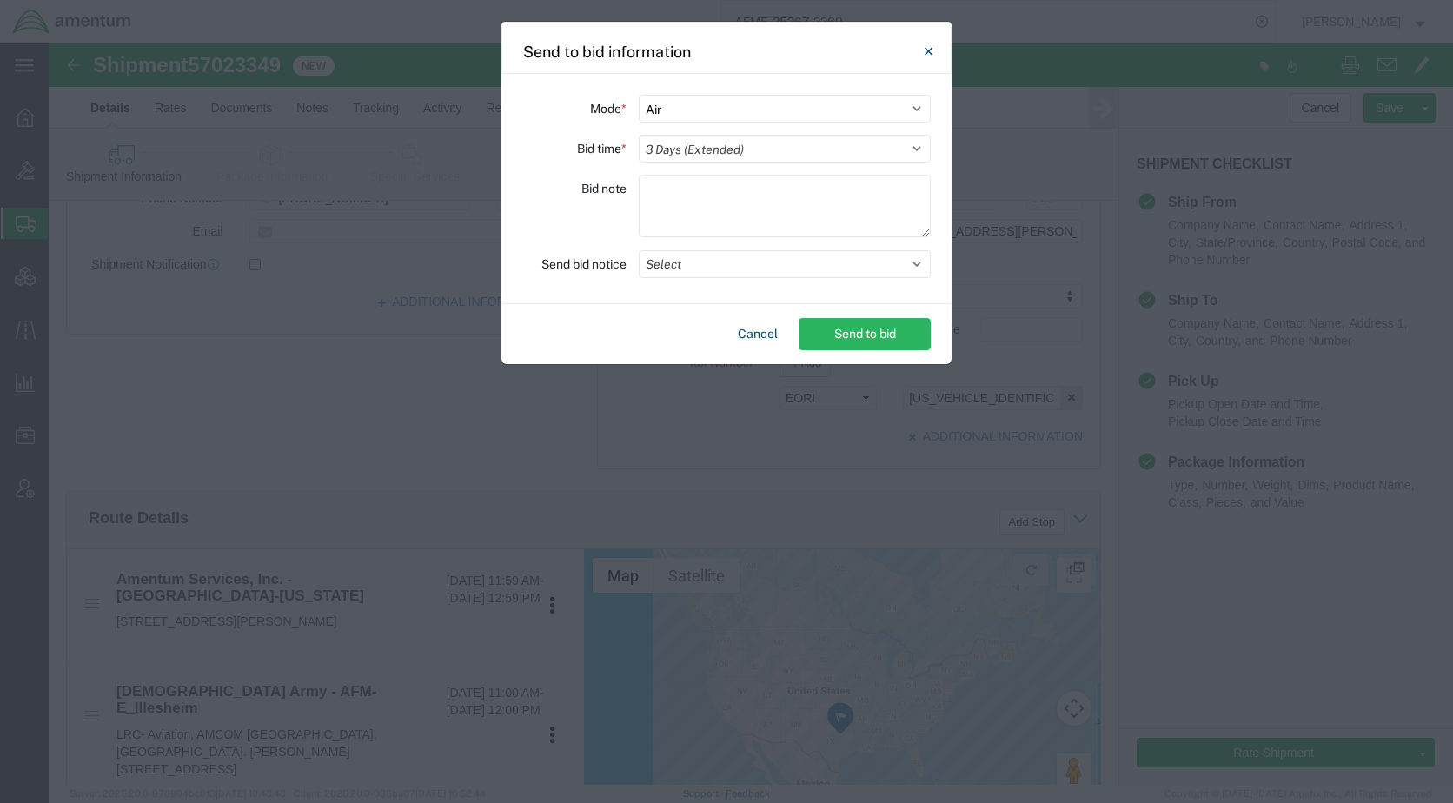
click at [639, 135] on select "Select 30 Min (Rush) 1 Hour (Rush) 2 Hours (Rush) 4 Hours (Rush) 8 Hours (Rush)…" at bounding box center [785, 149] width 292 height 28
click at [696, 260] on button "Select" at bounding box center [785, 264] width 292 height 28
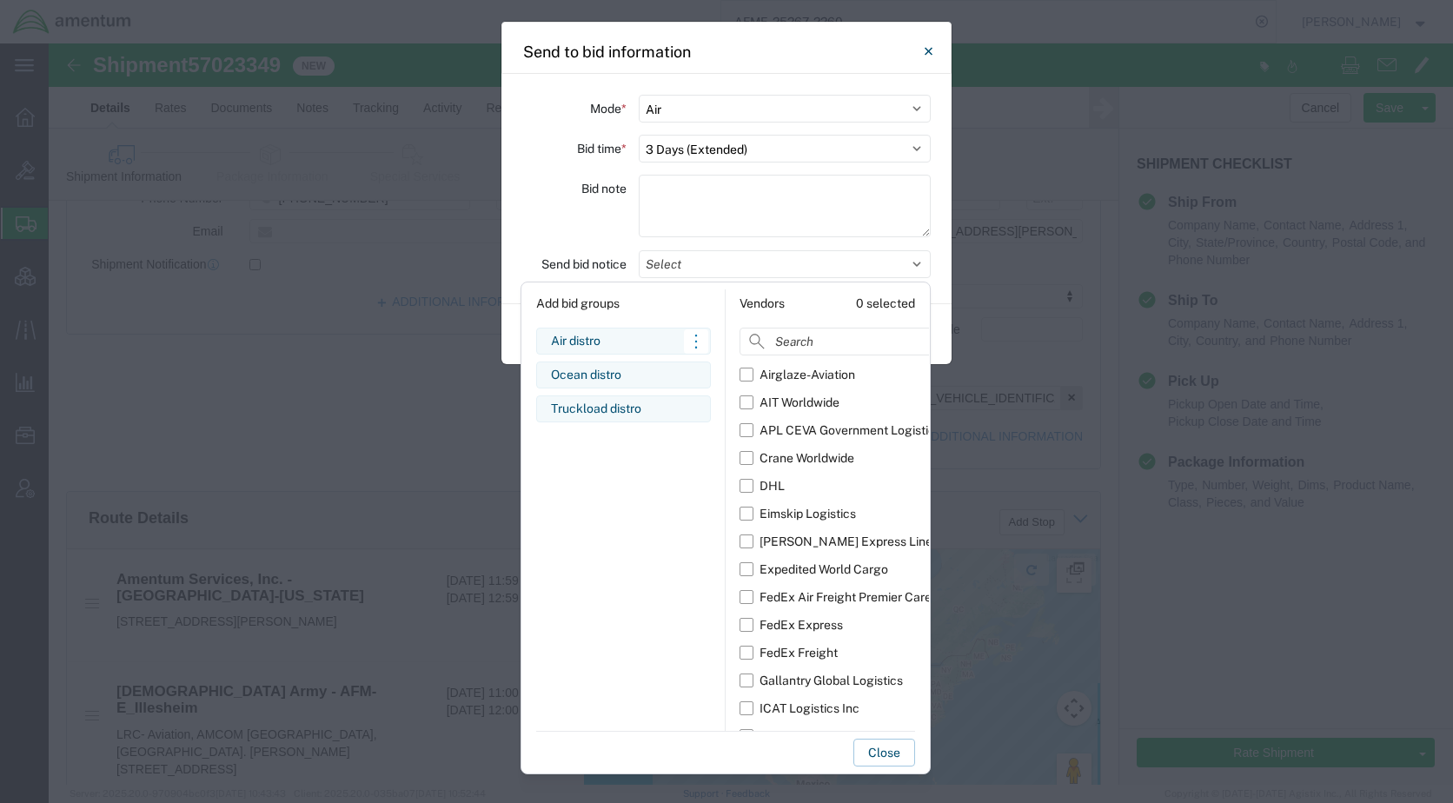
click at [601, 334] on div "Air distro" at bounding box center [623, 341] width 145 height 18
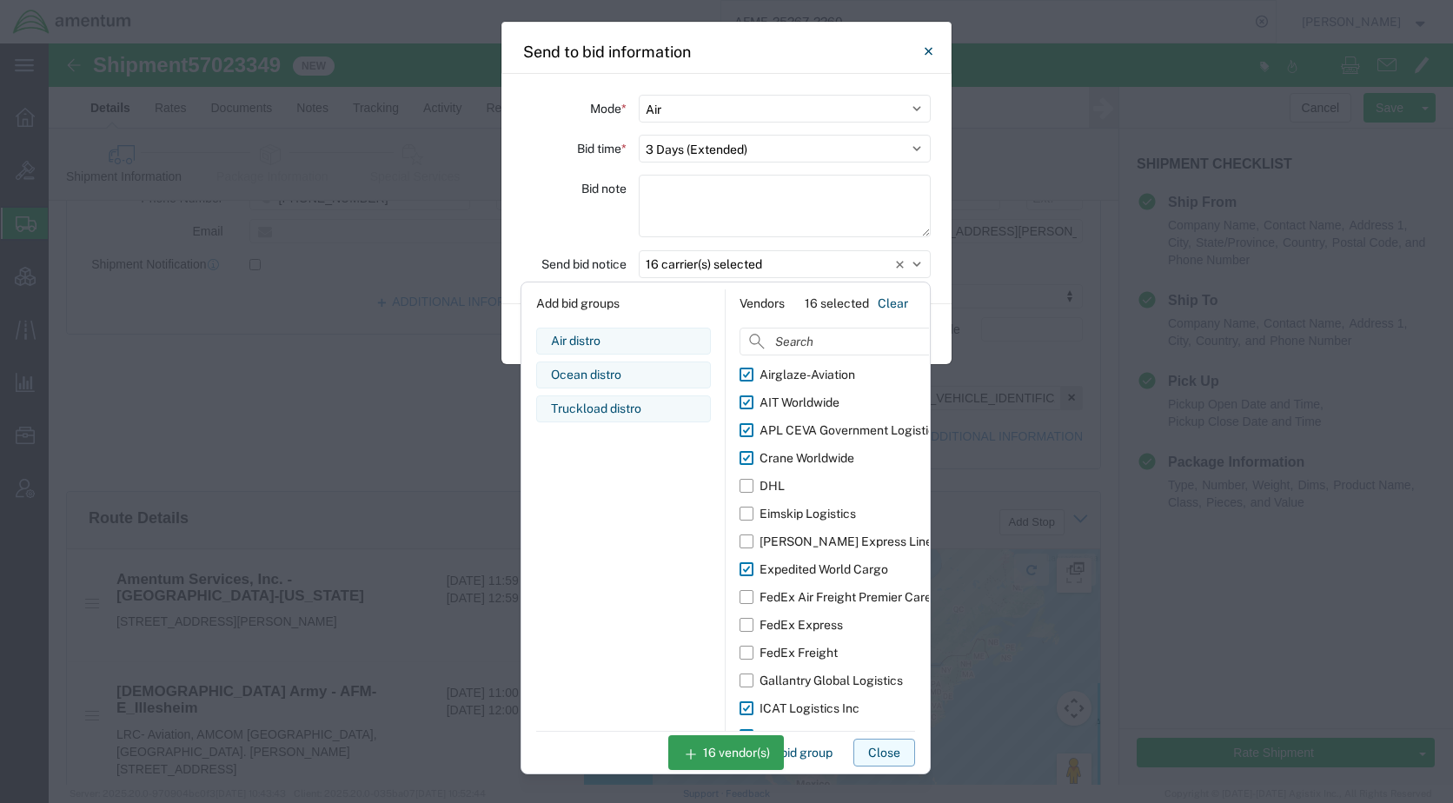
click at [885, 752] on button "Close" at bounding box center [884, 752] width 62 height 28
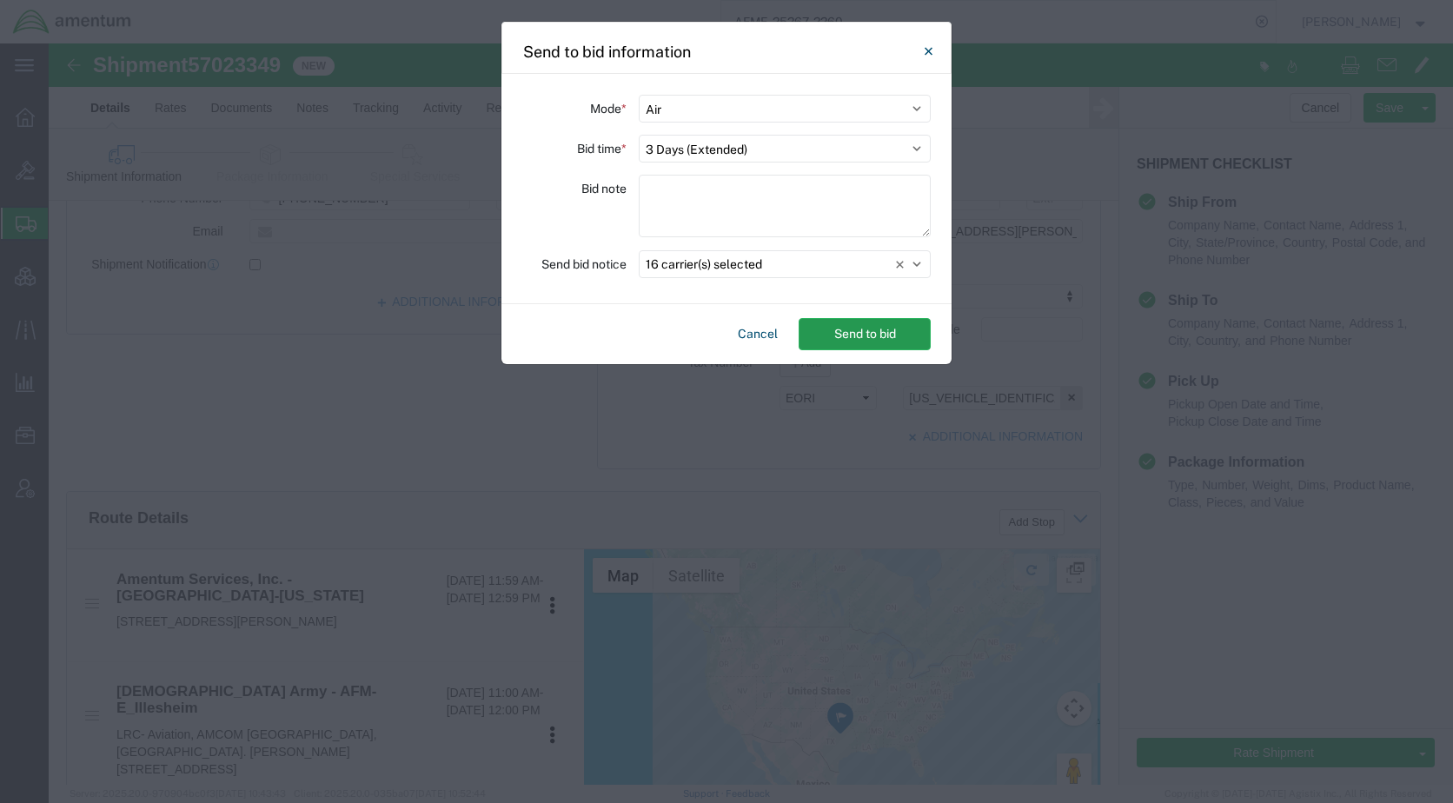
click at [866, 331] on button "Send to bid" at bounding box center [864, 334] width 132 height 32
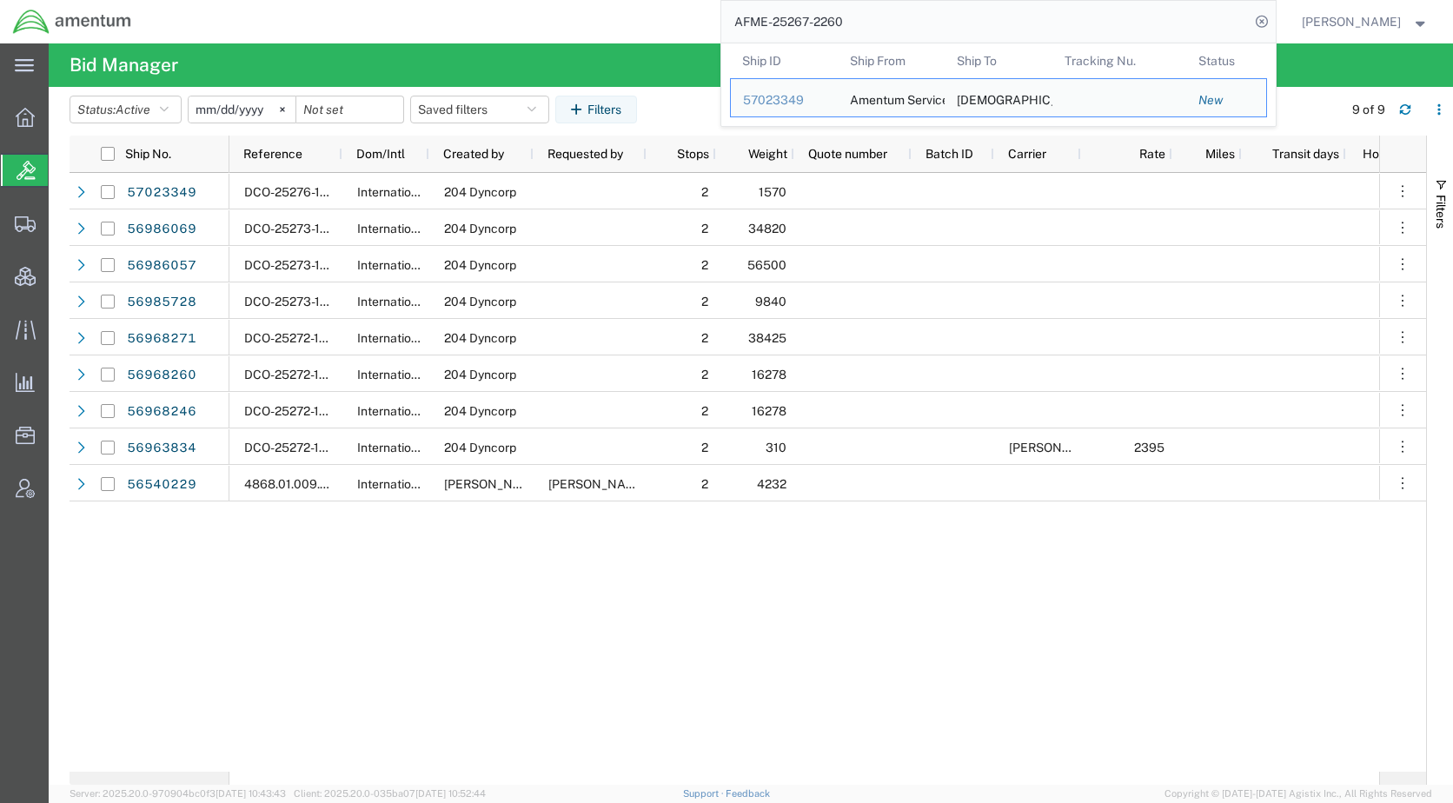
drag, startPoint x: 897, startPoint y: 32, endPoint x: 717, endPoint y: 37, distance: 179.9
click at [717, 37] on div "AFME-25267-2260 Ship ID Ship From Ship To Tracking Nu. Status Ship ID 57023349 …" at bounding box center [709, 21] width 1131 height 43
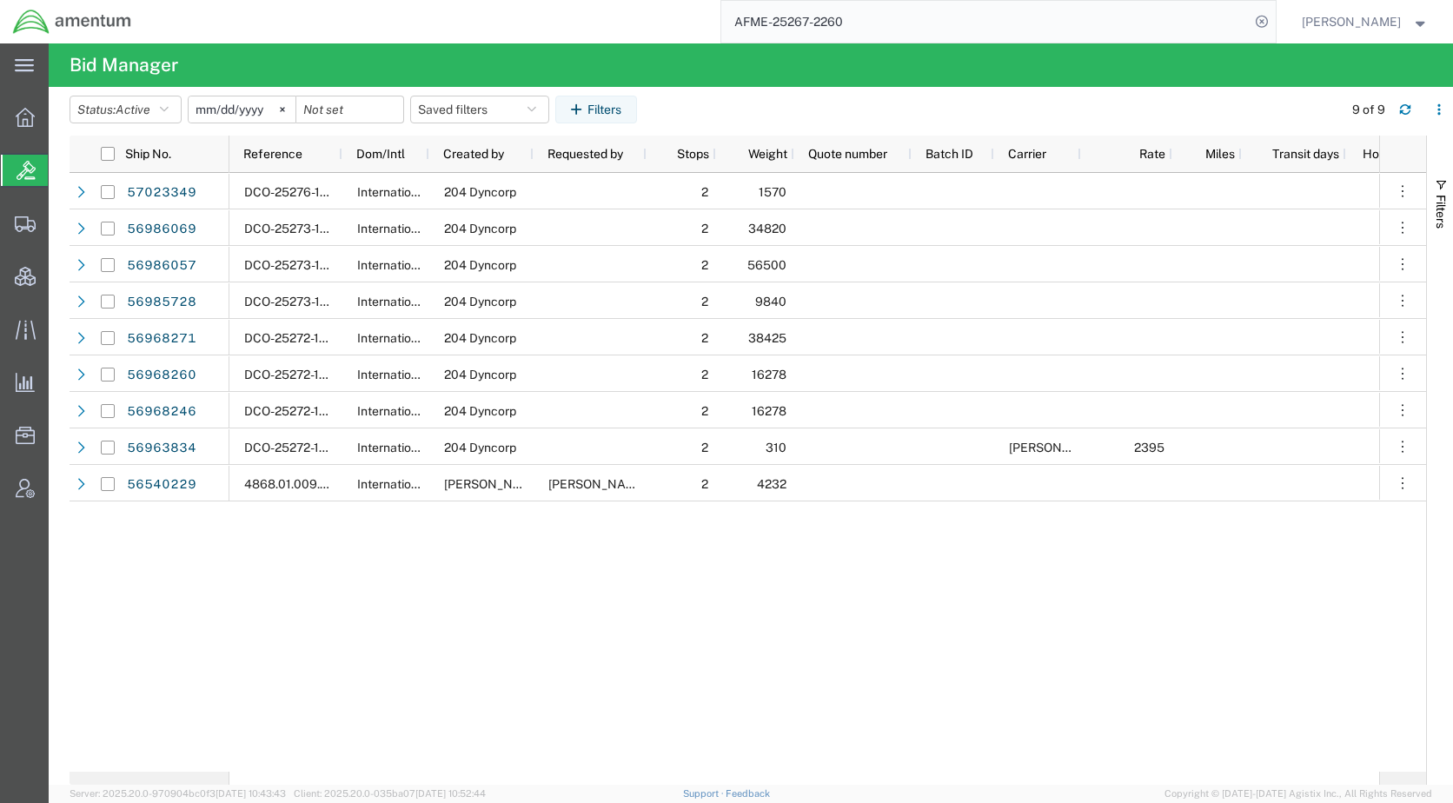
paste input "57023162"
type input "57023162"
click at [1274, 20] on icon at bounding box center [1261, 22] width 24 height 24
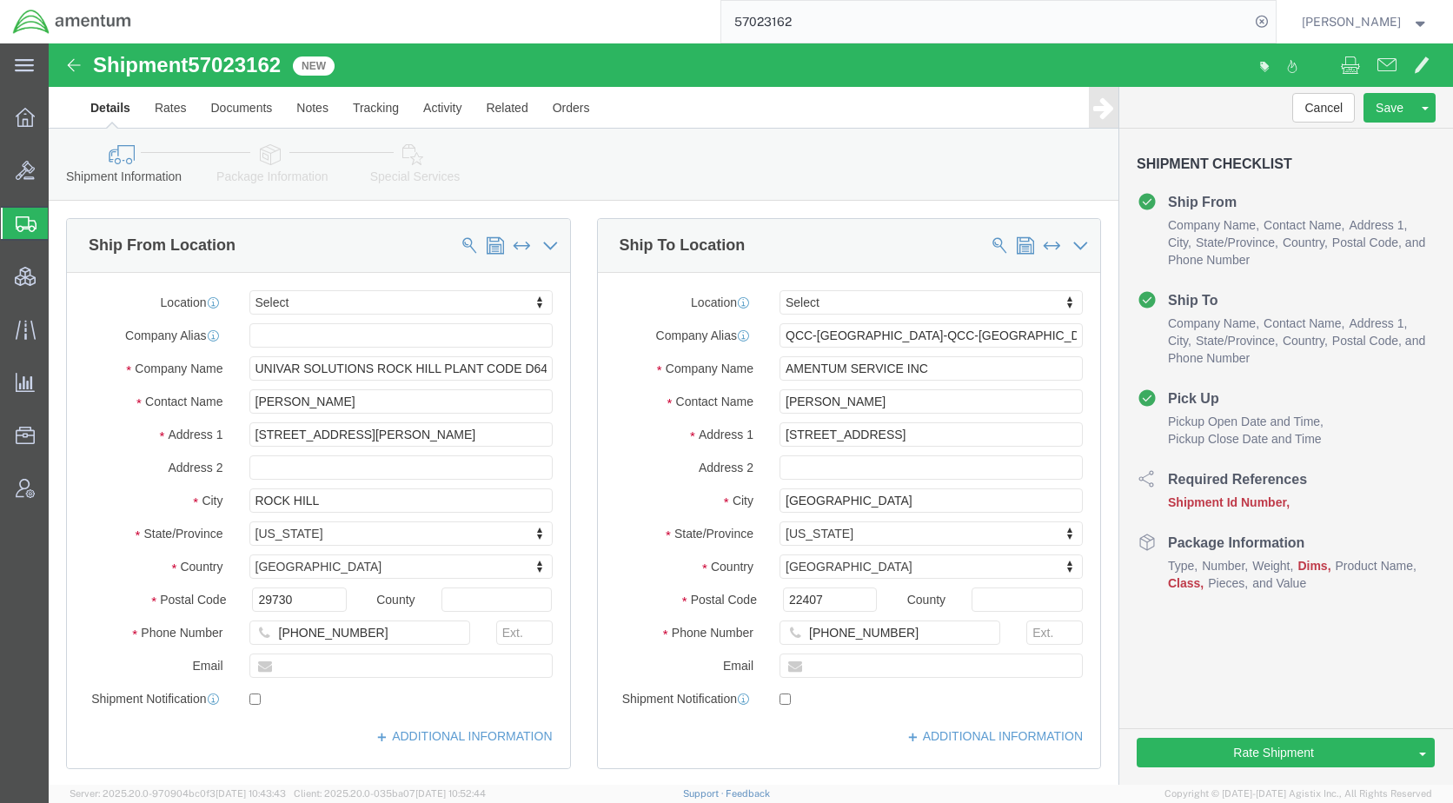
select select
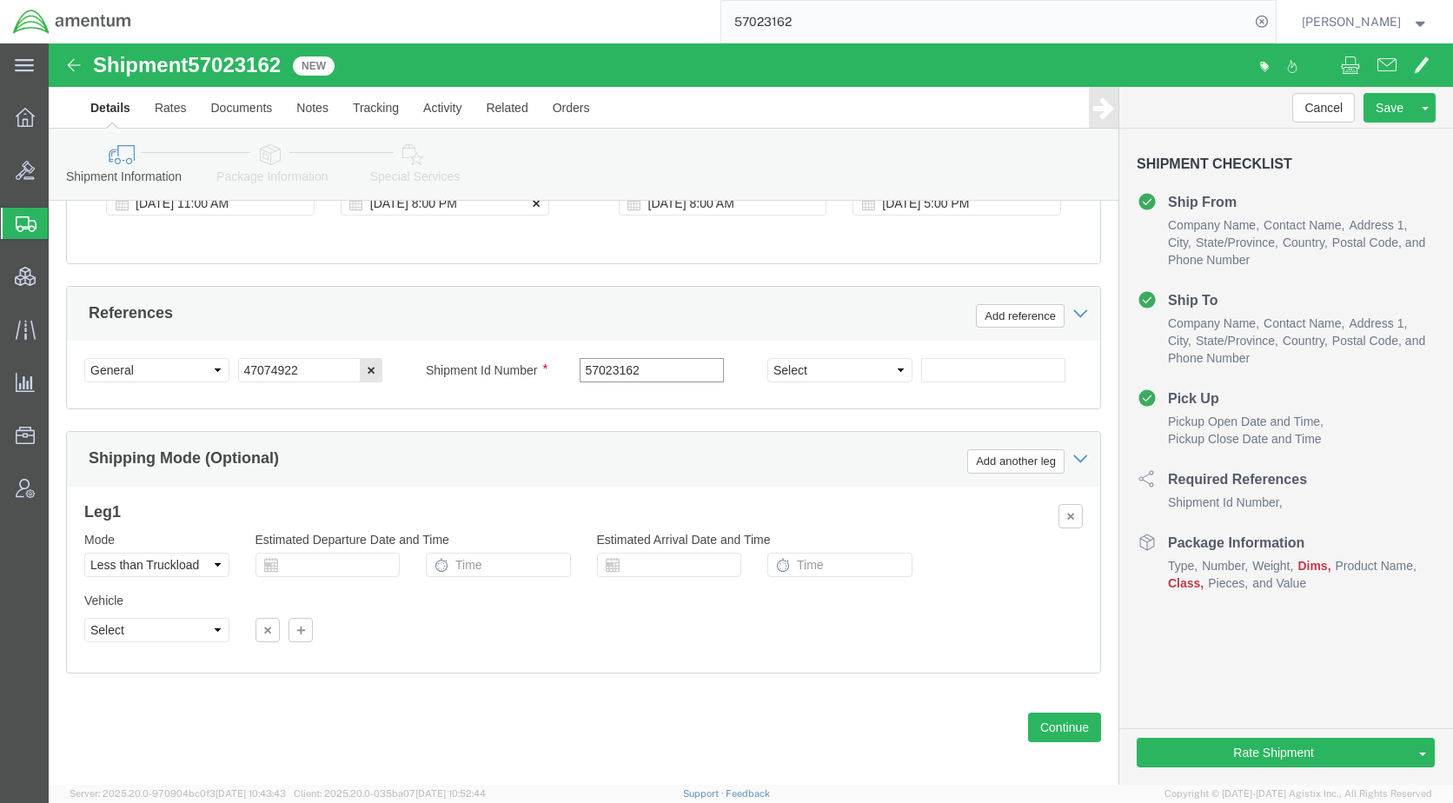
scroll to position [1075, 0]
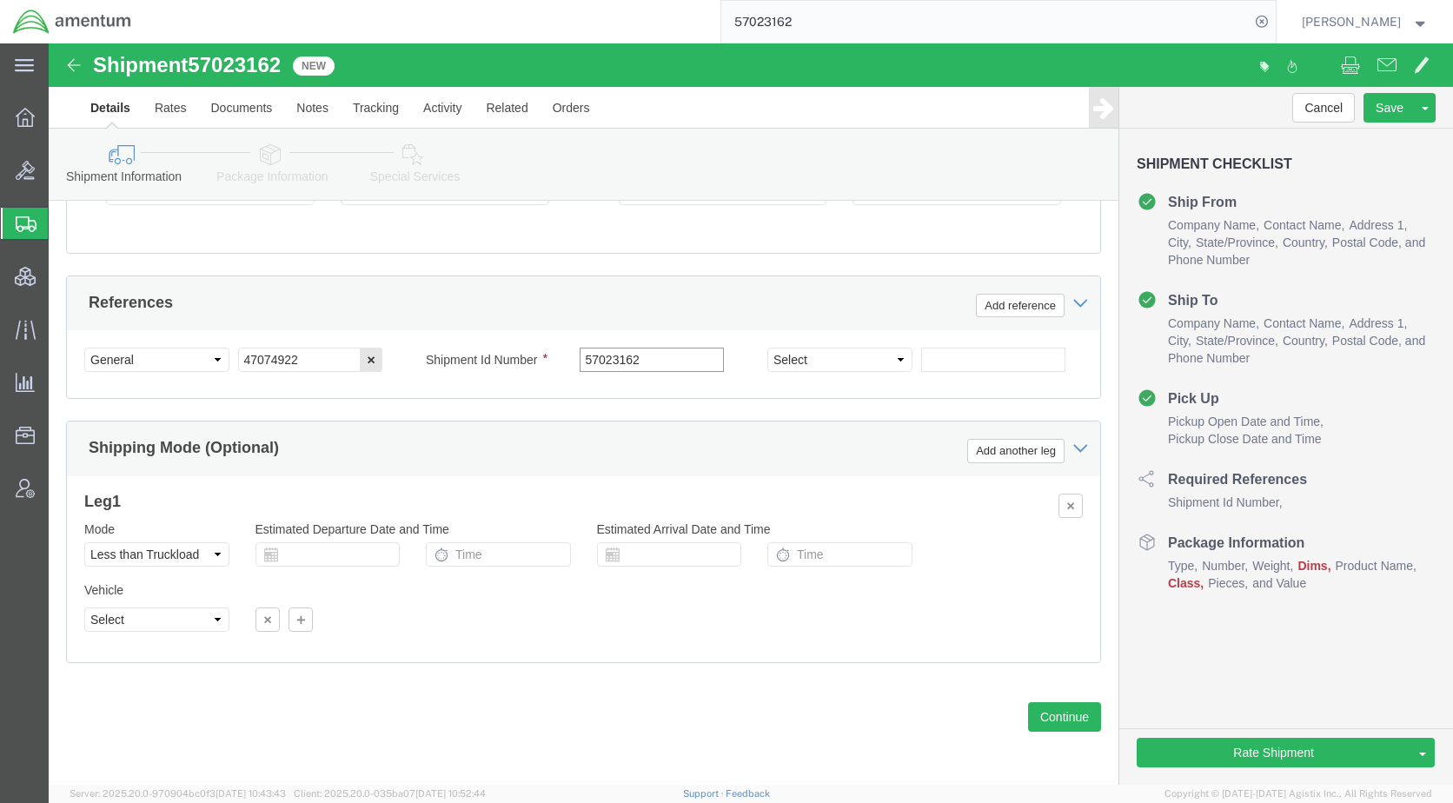
type input "57023162"
click div "Mode Select Air Less than Truckload Multi-Leg Ocean Freight Rail Small Parcel T…"
click select "Select Air Less than Truckload Multi-Leg Ocean Freight Rail Small Parcel Truckl…"
select select
click select "Select Air Less than Truckload Multi-Leg Ocean Freight Rail Small Parcel Truckl…"
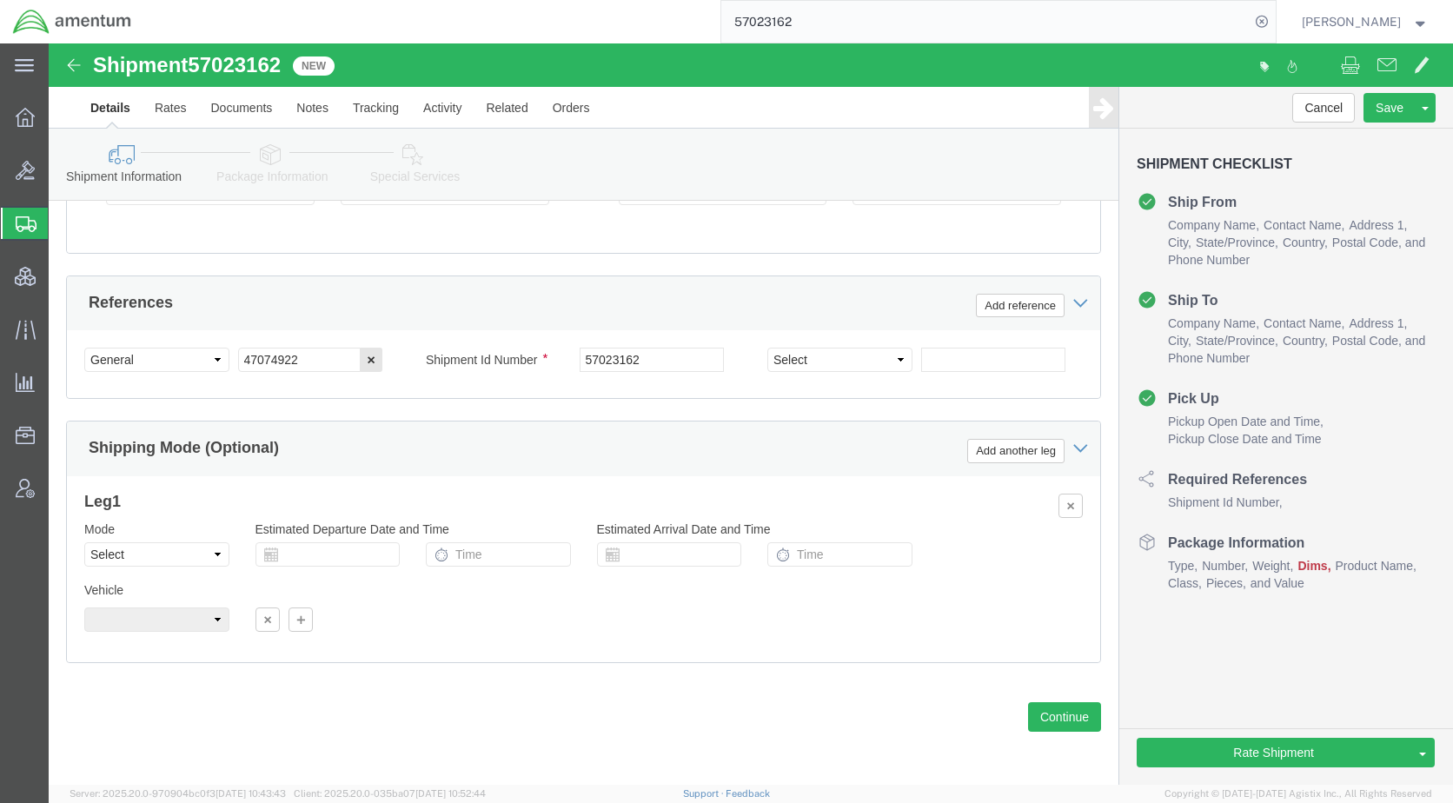
click icon
